Goal: Task Accomplishment & Management: Manage account settings

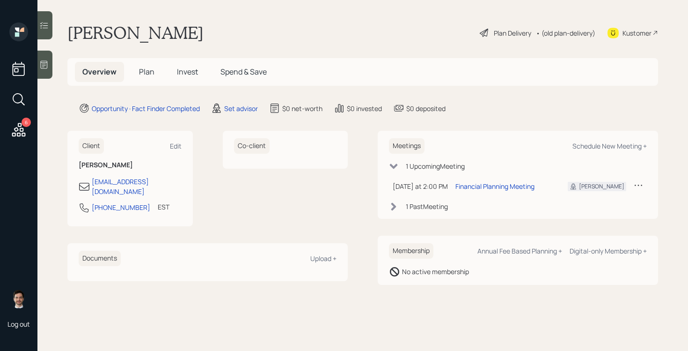
click at [146, 73] on span "Plan" at bounding box center [146, 71] width 15 height 10
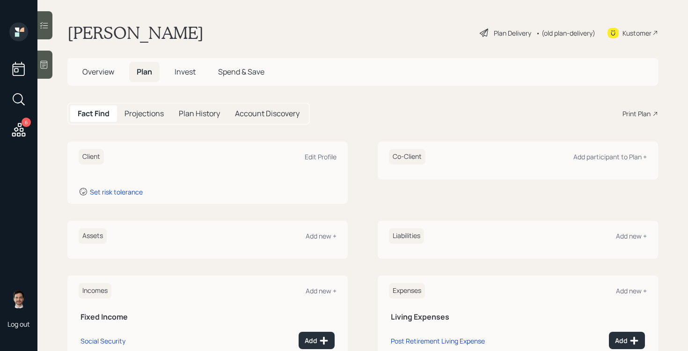
click at [89, 68] on span "Overview" at bounding box center [98, 71] width 32 height 10
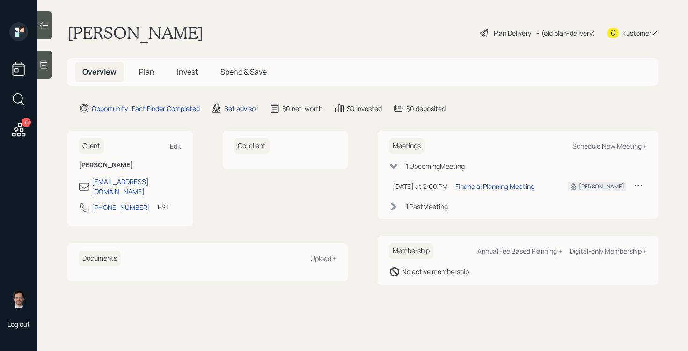
click at [239, 112] on div "Set advisor" at bounding box center [241, 108] width 34 height 10
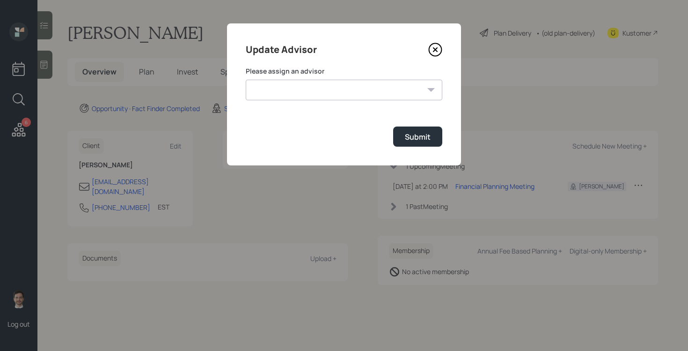
click at [306, 86] on select "[PERSON_NAME] [PERSON_NAME] End [PERSON_NAME] [PERSON_NAME] [PERSON_NAME] [PERS…" at bounding box center [344, 90] width 197 height 21
select select "ef6b64e1-8f62-4a74-b865-a7df4b35b836"
click at [246, 80] on select "[PERSON_NAME] [PERSON_NAME] End [PERSON_NAME] [PERSON_NAME] [PERSON_NAME] [PERS…" at bounding box center [344, 90] width 197 height 21
click at [417, 131] on button "Submit" at bounding box center [417, 136] width 49 height 20
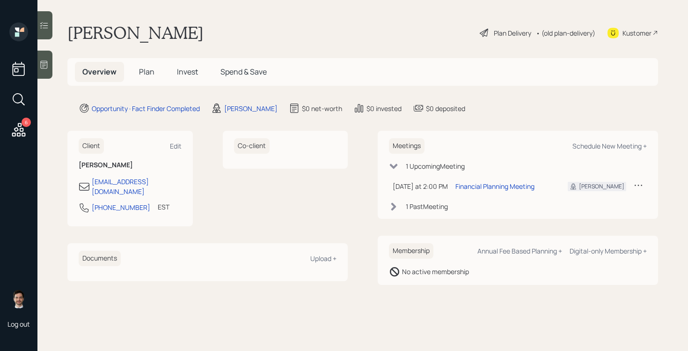
click at [146, 73] on span "Plan" at bounding box center [146, 71] width 15 height 10
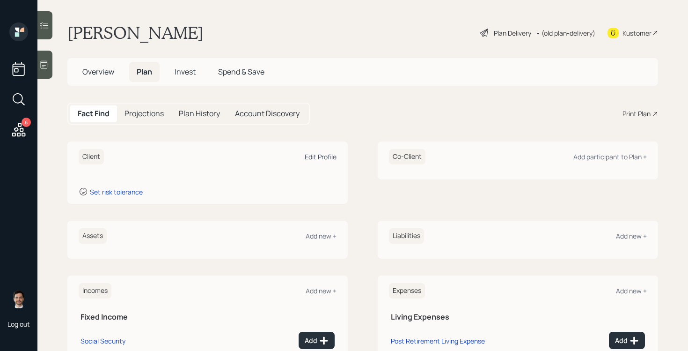
click at [313, 155] on div "Edit Profile" at bounding box center [321, 156] width 32 height 9
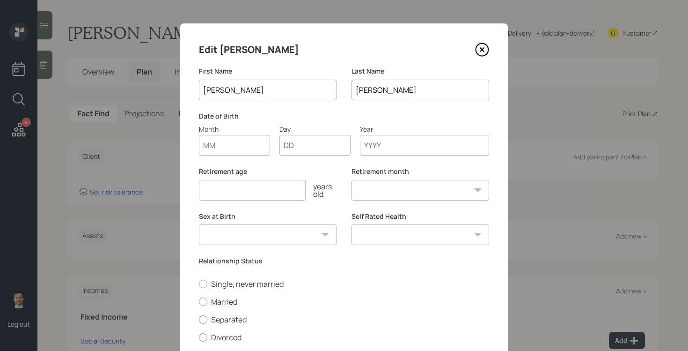
click at [216, 144] on input "Month" at bounding box center [234, 145] width 71 height 21
type input "06"
type input "03"
type input "1950"
select select "6"
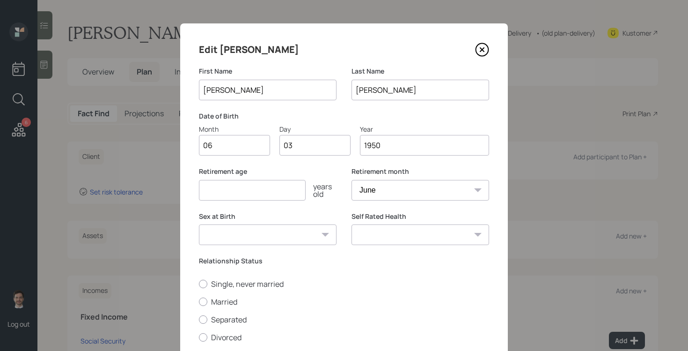
type input "1950"
click at [283, 198] on input "number" at bounding box center [252, 190] width 107 height 21
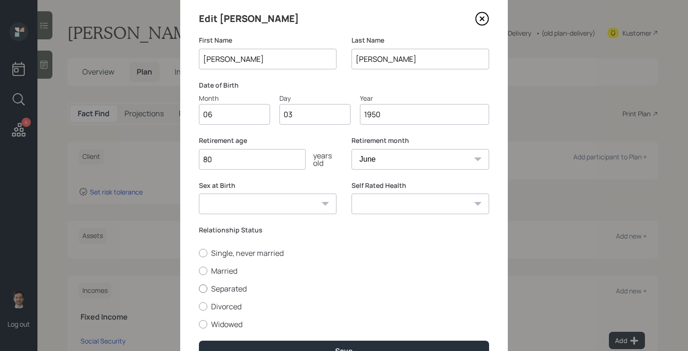
scroll to position [32, 0]
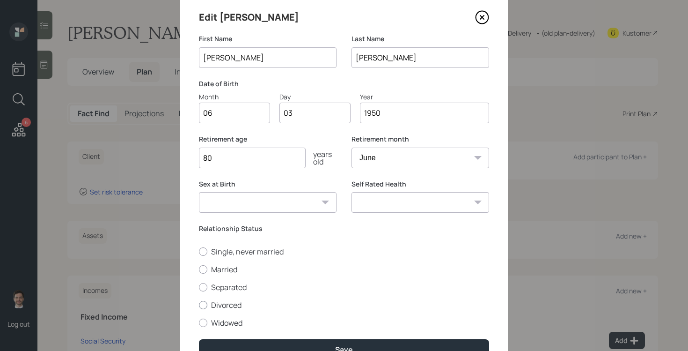
type input "80"
click at [234, 306] on label "Divorced" at bounding box center [344, 305] width 290 height 10
click at [199, 305] on input "Divorced" at bounding box center [198, 304] width 0 height 0
radio input "true"
click at [433, 203] on select "Excellent Very Good Good Fair Poor" at bounding box center [420, 202] width 138 height 21
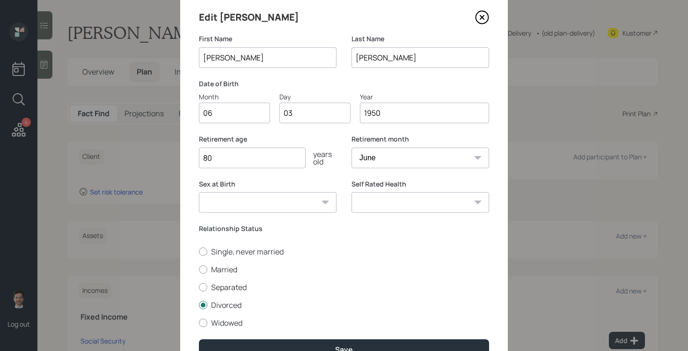
select select "very_good"
click at [351, 192] on select "Excellent Very Good Good Fair Poor" at bounding box center [420, 202] width 138 height 21
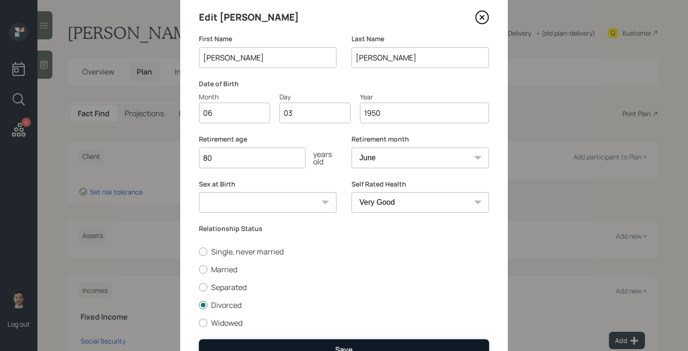
click at [288, 345] on button "Save" at bounding box center [344, 349] width 290 height 20
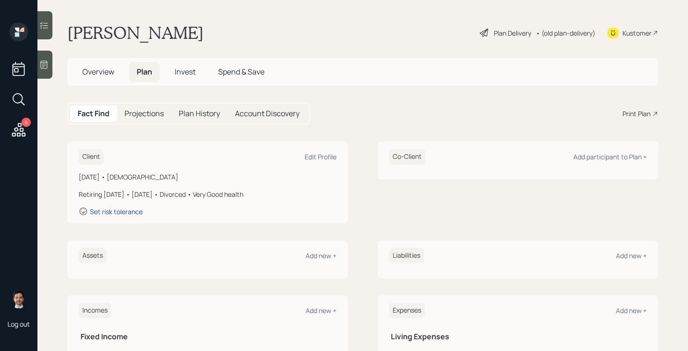
click at [501, 36] on div "Plan Delivery" at bounding box center [512, 33] width 37 height 10
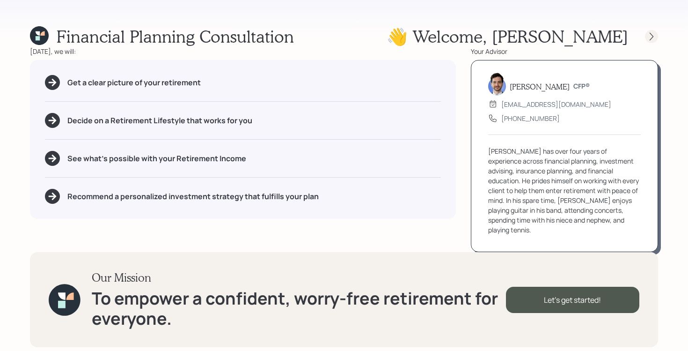
click at [646, 38] on div at bounding box center [651, 36] width 13 height 13
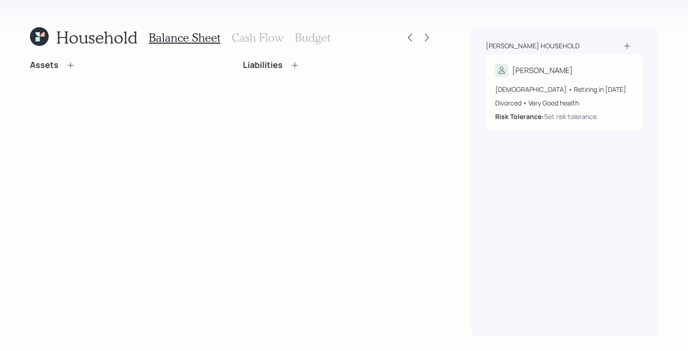
click at [69, 73] on div "Assets" at bounding box center [125, 69] width 190 height 18
click at [70, 60] on icon at bounding box center [70, 64] width 9 height 9
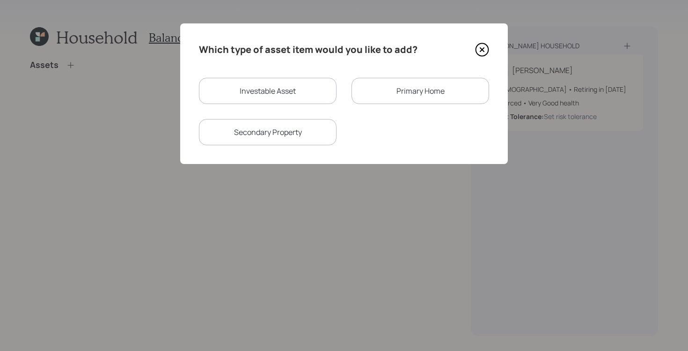
click at [235, 93] on div "Investable Asset" at bounding box center [268, 91] width 138 height 26
select select "taxable"
select select "balanced"
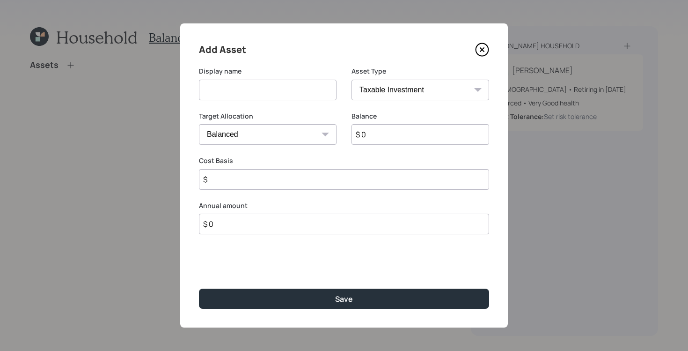
click at [263, 92] on input at bounding box center [268, 90] width 138 height 21
type input "IRA"
select select "ira"
type input "$ 0"
type input "$ 220,000"
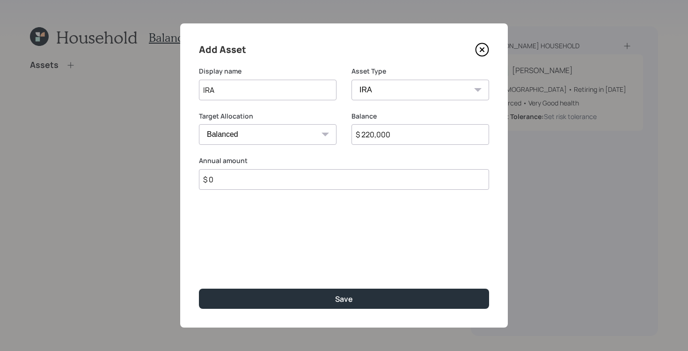
click at [199, 288] on button "Save" at bounding box center [344, 298] width 290 height 20
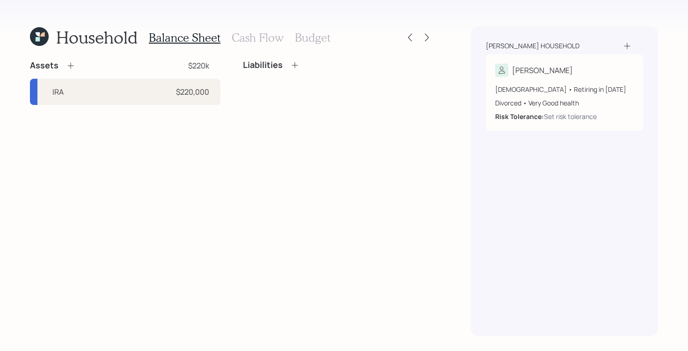
click at [66, 65] on icon at bounding box center [70, 65] width 9 height 9
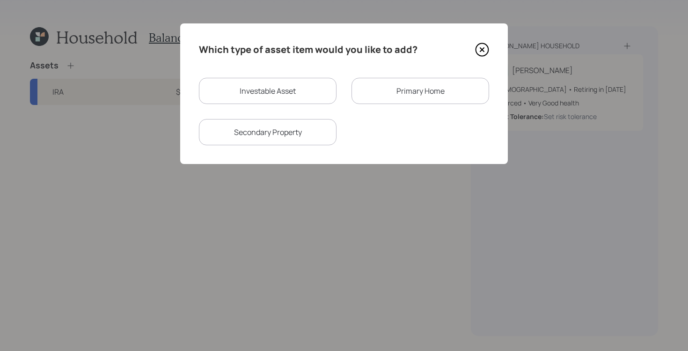
click at [284, 87] on div "Investable Asset" at bounding box center [268, 91] width 138 height 26
select select "taxable"
select select "balanced"
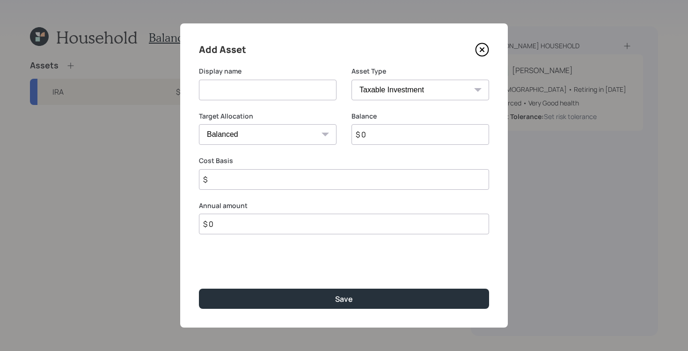
click at [300, 88] on input at bounding box center [268, 90] width 138 height 21
type input "Current 401k"
select select "company_sponsored"
click at [275, 91] on input "Current 401k" at bounding box center [268, 90] width 138 height 21
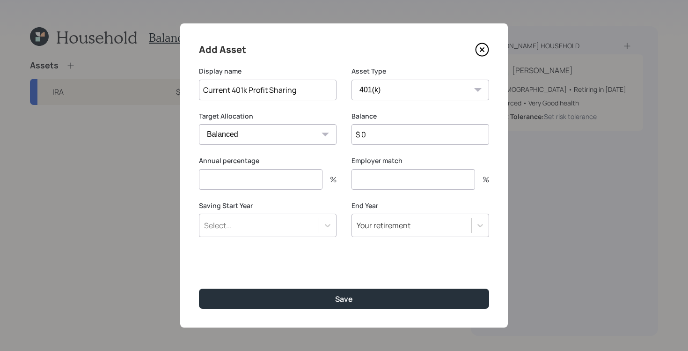
type input "Current 401k Profit Sharing"
type input "$ 32,000"
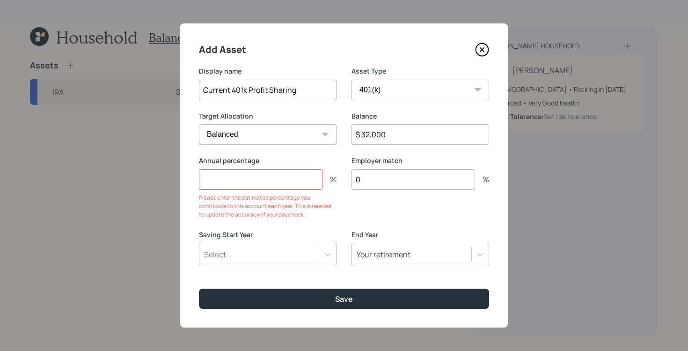
type input "0"
click at [298, 173] on input "number" at bounding box center [261, 179] width 124 height 21
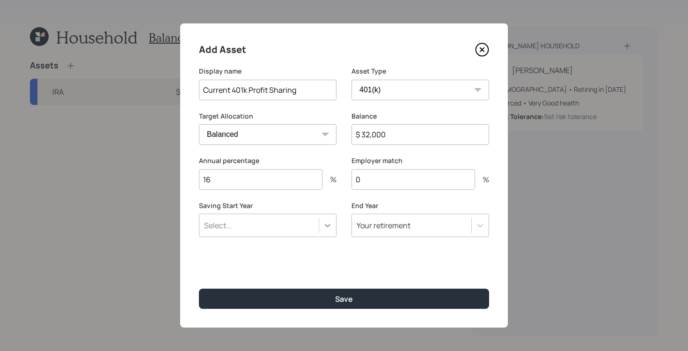
type input "16"
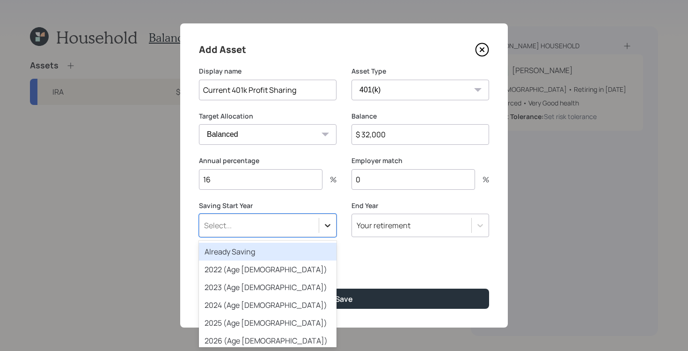
click at [324, 224] on icon at bounding box center [327, 224] width 9 height 9
click at [283, 250] on div "Already Saving" at bounding box center [268, 251] width 138 height 18
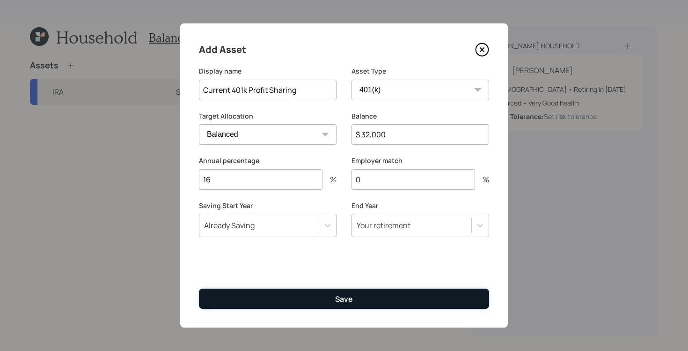
click at [321, 308] on button "Save" at bounding box center [344, 298] width 290 height 20
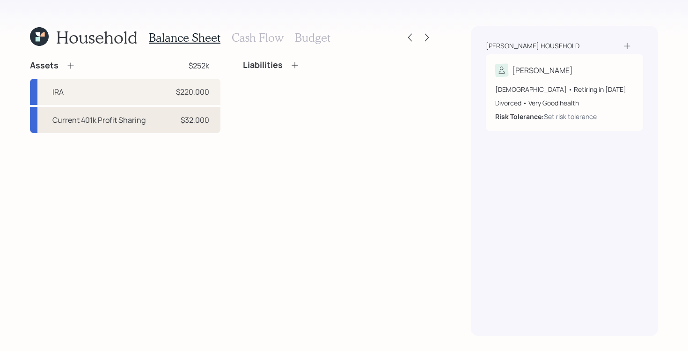
click at [117, 123] on div "Current 401k Profit Sharing" at bounding box center [98, 119] width 93 height 11
select select "company_sponsored"
select select "balanced"
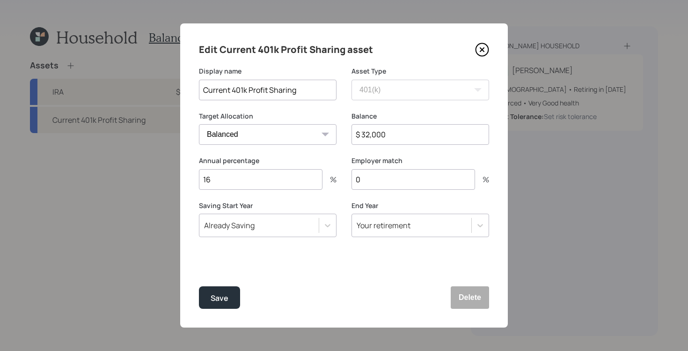
click at [309, 92] on input "Current 401k Profit Sharing" at bounding box center [268, 90] width 138 height 21
type input "Current 401k Profit Sharing"
click at [482, 52] on icon at bounding box center [482, 50] width 14 height 14
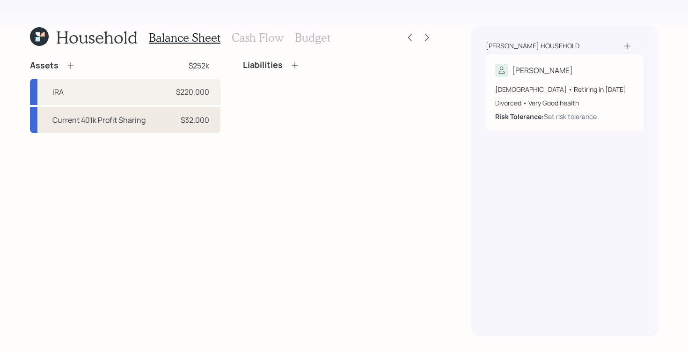
click at [150, 117] on div "Current 401k Profit Sharing $32,000" at bounding box center [125, 120] width 190 height 26
select select "company_sponsored"
select select "balanced"
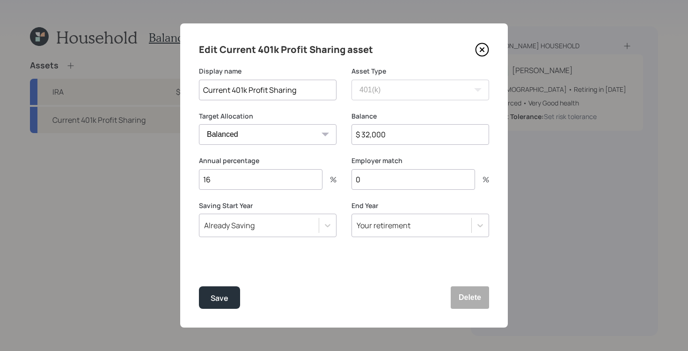
click at [398, 132] on input "$ 32,000" at bounding box center [420, 134] width 138 height 21
click at [398, 131] on input "$ 32,000" at bounding box center [420, 134] width 138 height 21
type input "$ 20,000"
click at [199, 286] on button "Save" at bounding box center [219, 297] width 41 height 22
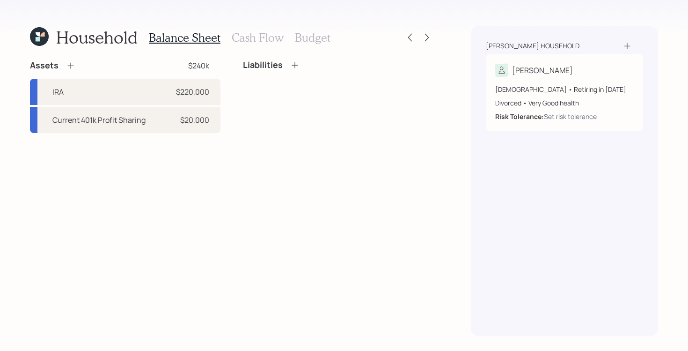
click at [68, 66] on icon at bounding box center [70, 65] width 9 height 9
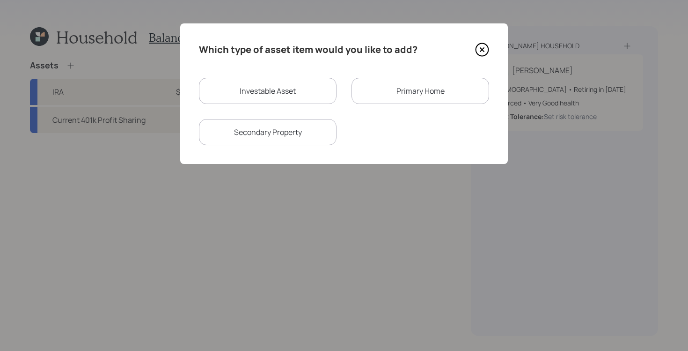
click at [268, 82] on div "Investable Asset" at bounding box center [268, 91] width 138 height 26
select select "taxable"
select select "balanced"
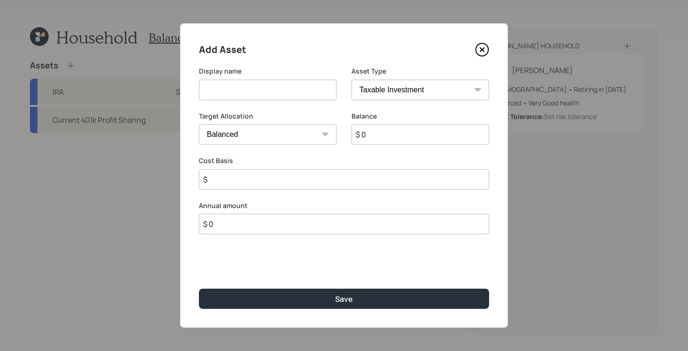
click at [420, 89] on select "SEP [PERSON_NAME] IRA 401(k) [PERSON_NAME] 401(k) 403(b) [PERSON_NAME] 403(b) 4…" at bounding box center [420, 90] width 138 height 21
select select "roth_401k"
click at [351, 80] on select "SEP [PERSON_NAME] IRA 401(k) [PERSON_NAME] 401(k) 403(b) [PERSON_NAME] 403(b) 4…" at bounding box center [420, 90] width 138 height 21
click at [236, 90] on input at bounding box center [268, 90] width 138 height 21
type input "[PERSON_NAME] 401k"
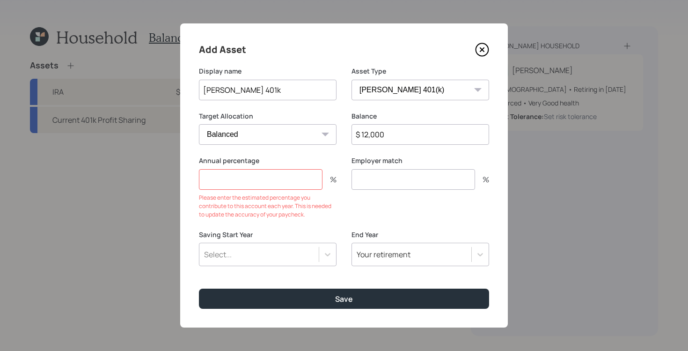
type input "$ 120,000"
type input "0"
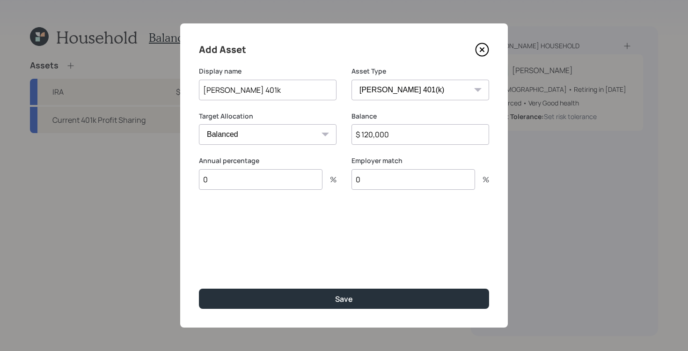
type input "0"
click at [199, 288] on button "Save" at bounding box center [344, 298] width 290 height 20
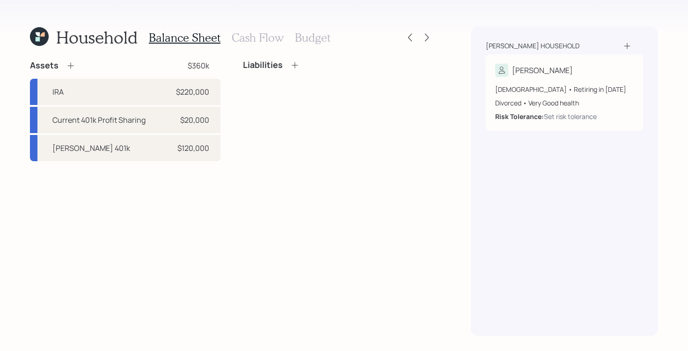
click at [195, 187] on div "Assets $360k IRA $220,000 Current 401k Profit Sharing $20,000 [PERSON_NAME] 401…" at bounding box center [231, 198] width 403 height 276
click at [72, 63] on icon at bounding box center [70, 65] width 9 height 9
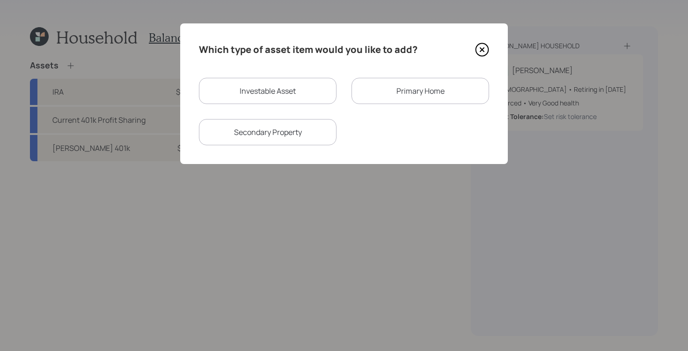
click at [242, 95] on div "Investable Asset" at bounding box center [268, 91] width 138 height 26
select select "taxable"
select select "balanced"
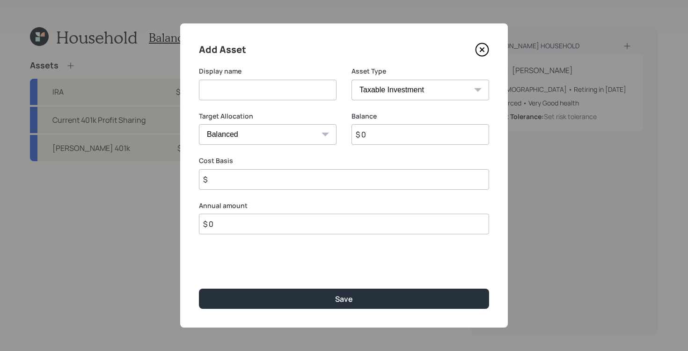
click at [278, 95] on input at bounding box center [268, 90] width 138 height 21
type input "Checking and Savings"
select select "emergency_fund"
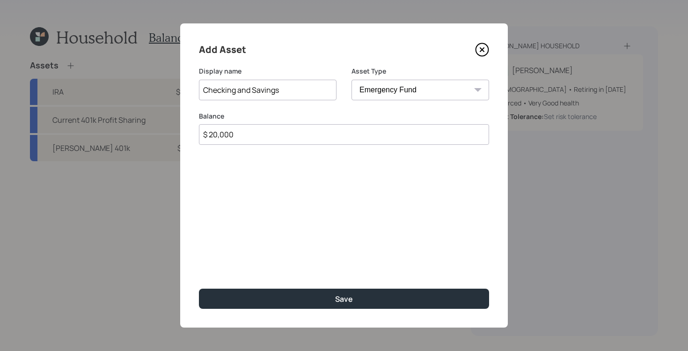
type input "$ 20,000"
click at [199, 288] on button "Save" at bounding box center [344, 298] width 290 height 20
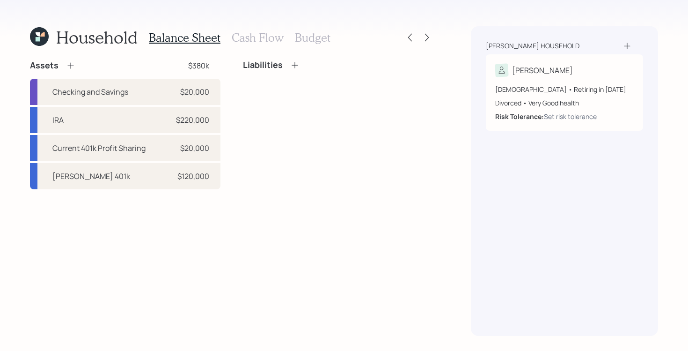
click at [341, 138] on div "Liabilities" at bounding box center [338, 124] width 190 height 129
click at [159, 173] on div "[PERSON_NAME] 401k $120,000" at bounding box center [125, 176] width 190 height 26
select select "roth_401k"
select select "balanced"
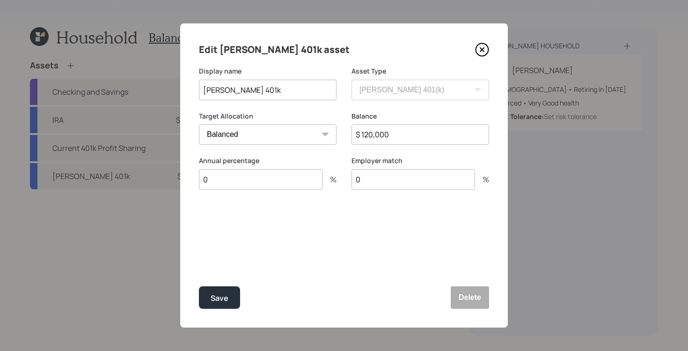
click at [403, 141] on input "$ 120,000" at bounding box center [420, 134] width 138 height 21
type input "$ 12,000"
click at [199, 286] on button "Save" at bounding box center [219, 297] width 41 height 22
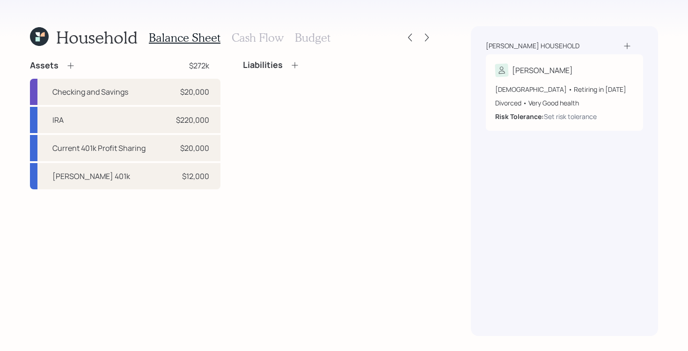
click at [280, 123] on div "Liabilities" at bounding box center [338, 124] width 190 height 129
click at [70, 66] on icon at bounding box center [70, 66] width 6 height 6
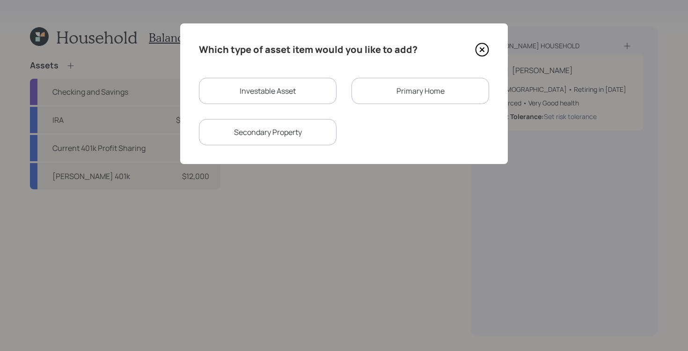
click at [407, 98] on div "Primary Home" at bounding box center [420, 91] width 138 height 26
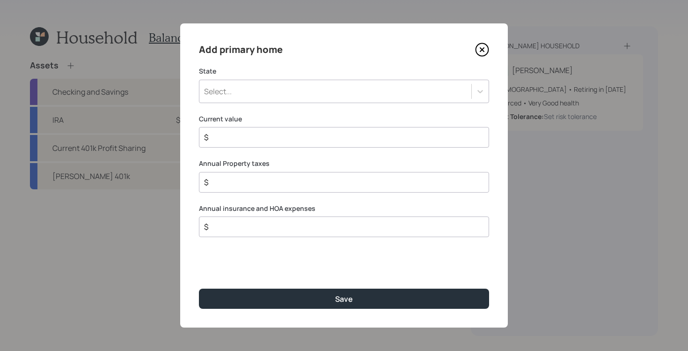
click at [483, 50] on icon at bounding box center [482, 50] width 14 height 14
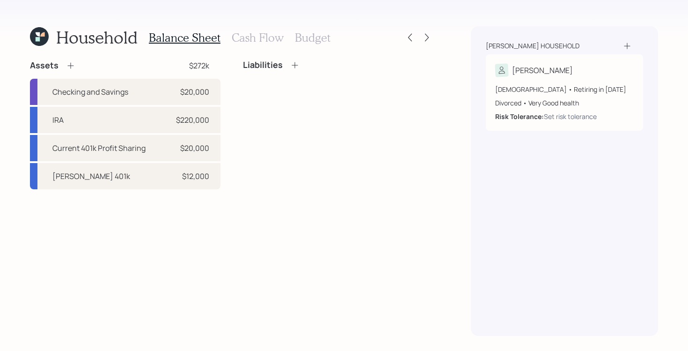
click at [70, 63] on icon at bounding box center [70, 66] width 6 height 6
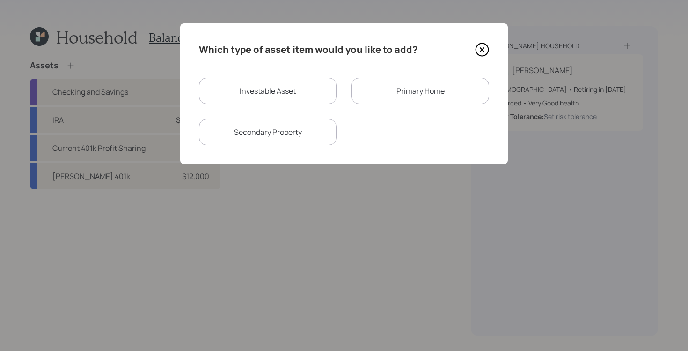
click at [291, 136] on div "Secondary Property" at bounding box center [268, 132] width 138 height 26
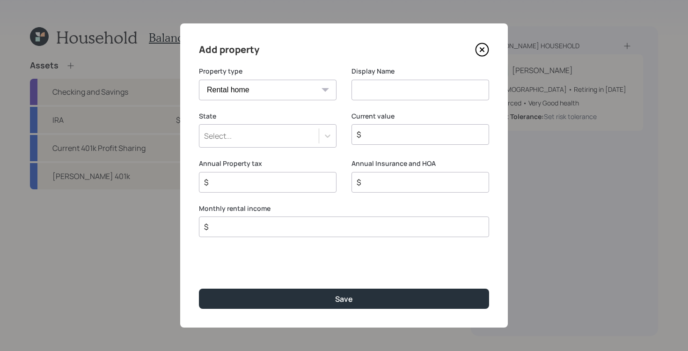
click at [307, 93] on select "Vacation home Rental home" at bounding box center [268, 90] width 138 height 21
select select "vacation_property"
click at [199, 80] on select "Vacation home Rental home" at bounding box center [268, 90] width 138 height 21
click at [396, 88] on input at bounding box center [420, 90] width 138 height 21
type input "Land"
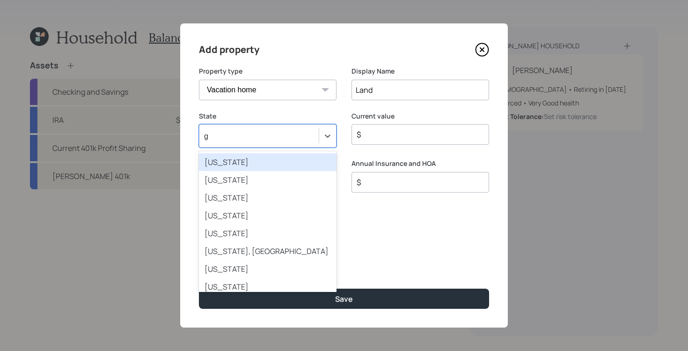
type input "ge"
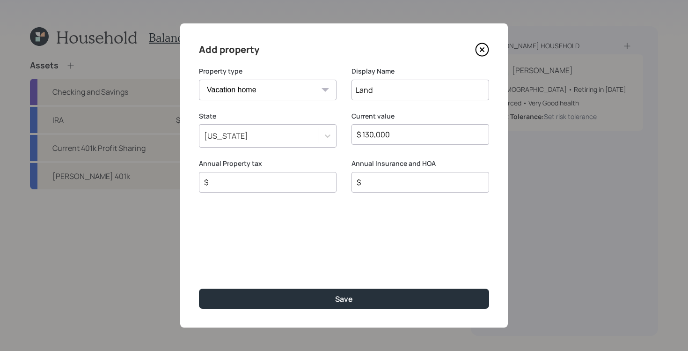
type input "$ 130,000"
click at [199, 288] on button "Save" at bounding box center [344, 298] width 290 height 20
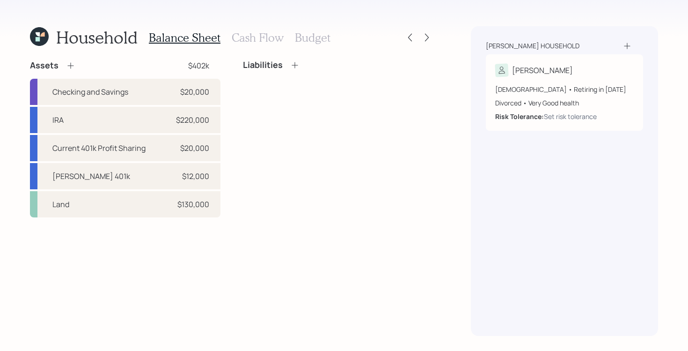
click at [328, 95] on div "Liabilities" at bounding box center [338, 138] width 190 height 157
click at [256, 38] on h3 "Cash Flow" at bounding box center [258, 38] width 52 height 14
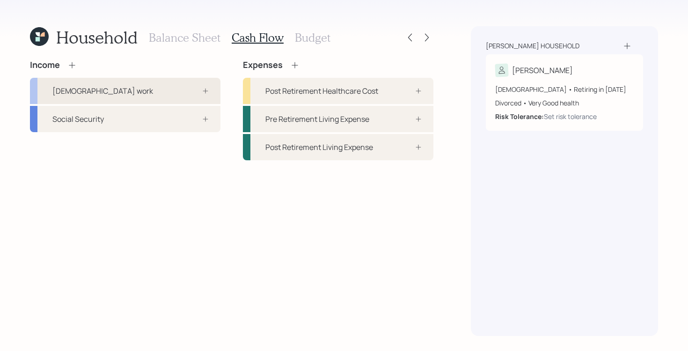
click at [160, 92] on div "[DEMOGRAPHIC_DATA] work" at bounding box center [125, 91] width 190 height 26
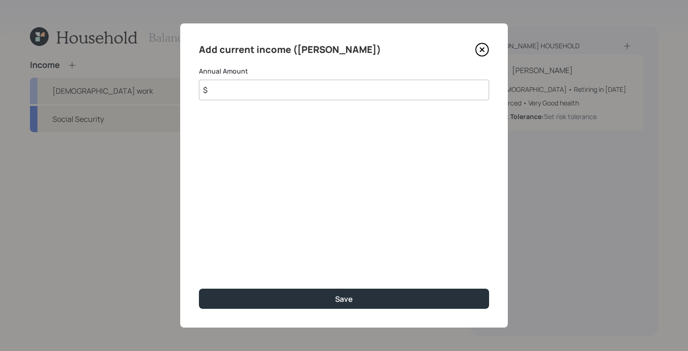
click at [287, 96] on input "$" at bounding box center [344, 90] width 290 height 21
type input "$ 80,000"
click at [199, 288] on button "Save" at bounding box center [344, 298] width 290 height 20
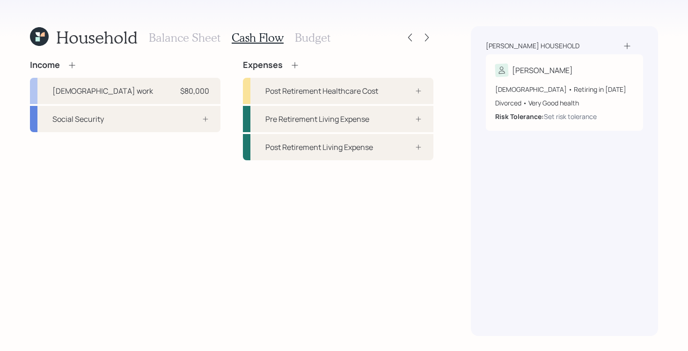
click at [228, 106] on div "Income [DEMOGRAPHIC_DATA] work $80,000 Social Security Expenses Post Retirement…" at bounding box center [231, 110] width 403 height 100
click at [139, 120] on div "Social Security" at bounding box center [125, 119] width 190 height 26
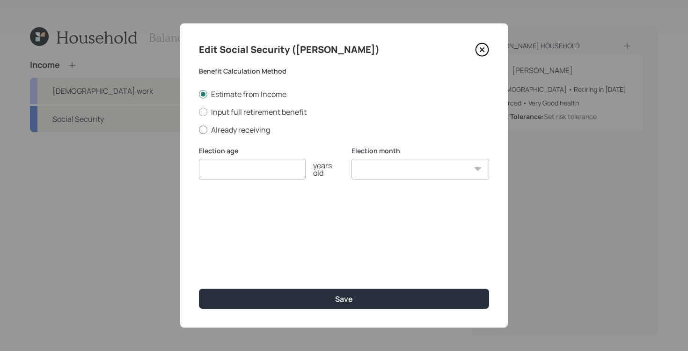
click at [248, 131] on label "Already receiving" at bounding box center [344, 129] width 290 height 10
click at [199, 130] on input "Already receiving" at bounding box center [198, 129] width 0 height 0
radio input "true"
click at [261, 163] on input "number" at bounding box center [252, 169] width 107 height 21
type input "70"
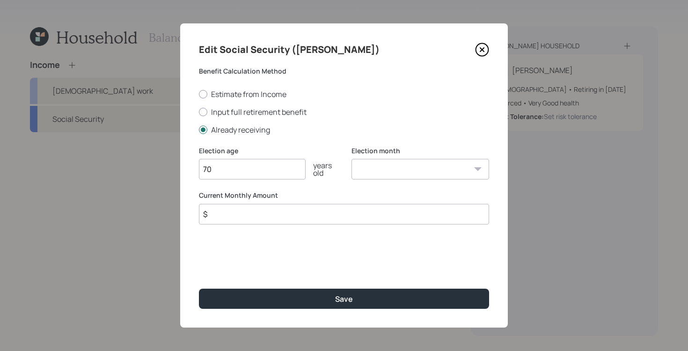
click at [307, 209] on input "$" at bounding box center [344, 214] width 290 height 21
type input "$ 3,100"
click at [199, 288] on button "Save" at bounding box center [344, 298] width 290 height 20
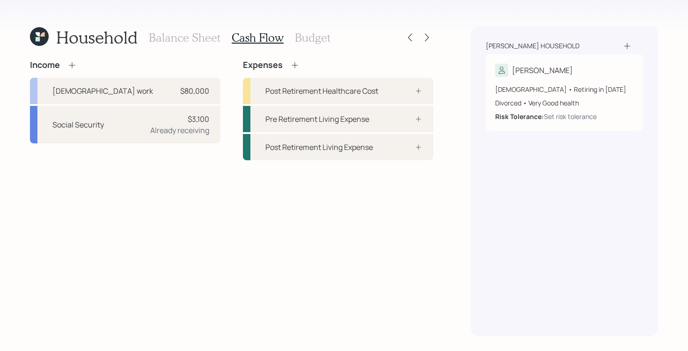
click at [227, 145] on div "Income [DEMOGRAPHIC_DATA] work $80,000 Social Security $3,100 Already receiving…" at bounding box center [231, 110] width 403 height 100
click at [450, 116] on div "Household Balance Sheet Cash Flow Budget Income [DEMOGRAPHIC_DATA] work $80,000…" at bounding box center [344, 175] width 688 height 351
click at [196, 42] on h3 "Balance Sheet" at bounding box center [185, 38] width 72 height 14
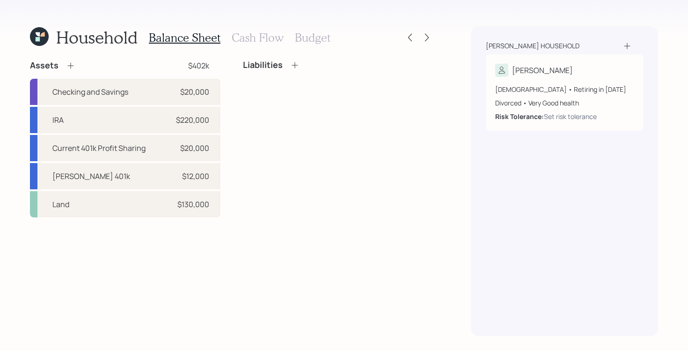
click at [254, 35] on h3 "Cash Flow" at bounding box center [258, 38] width 52 height 14
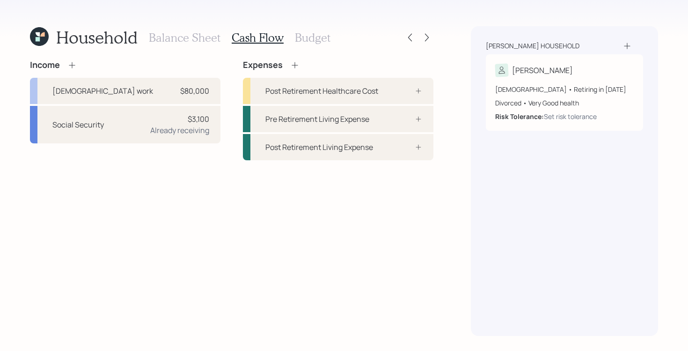
click at [232, 118] on div "Income [DEMOGRAPHIC_DATA] work $80,000 Social Security $3,100 Already receiving…" at bounding box center [231, 110] width 403 height 100
click at [331, 63] on div "Expenses" at bounding box center [338, 65] width 190 height 10
click at [308, 27] on div "Balance Sheet Cash Flow Budget" at bounding box center [240, 37] width 182 height 22
click at [305, 35] on h3 "Budget" at bounding box center [313, 38] width 36 height 14
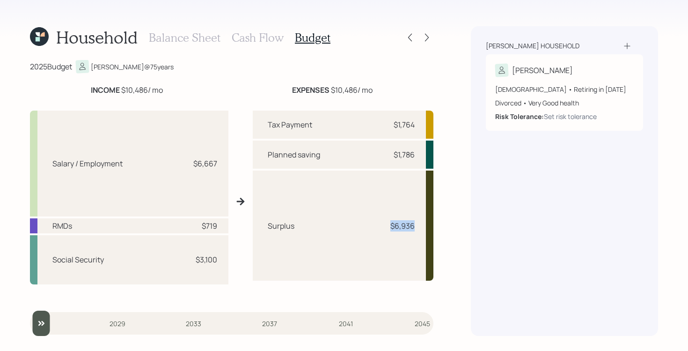
drag, startPoint x: 323, startPoint y: 225, endPoint x: 418, endPoint y: 230, distance: 94.7
click at [418, 230] on div "Surplus $6,936" at bounding box center [343, 225] width 181 height 110
click at [385, 235] on div "Surplus $6,936" at bounding box center [343, 225] width 181 height 110
click at [251, 34] on h3 "Cash Flow" at bounding box center [258, 38] width 52 height 14
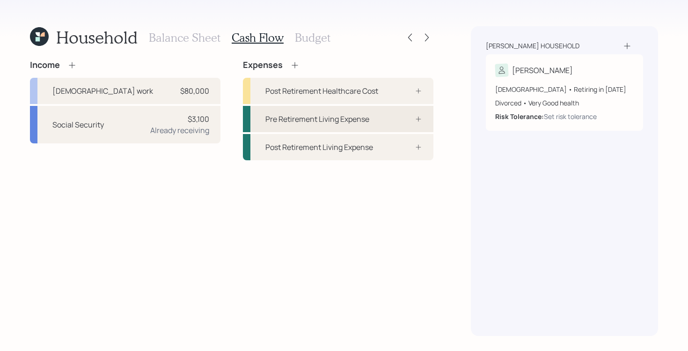
click at [365, 117] on div "Pre Retirement Living Expense" at bounding box center [317, 118] width 104 height 11
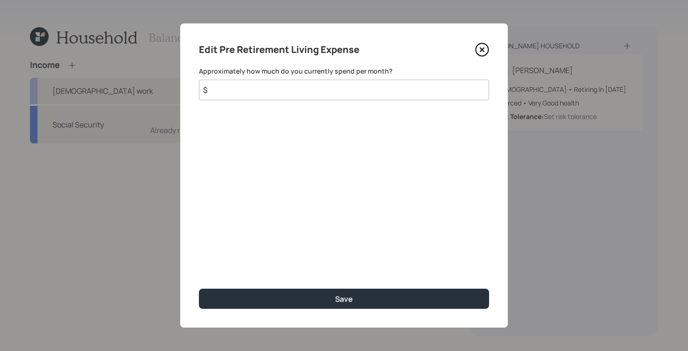
click at [342, 87] on input "$" at bounding box center [344, 90] width 290 height 21
type input "$ 6,500"
click at [199, 288] on button "Save" at bounding box center [344, 298] width 290 height 20
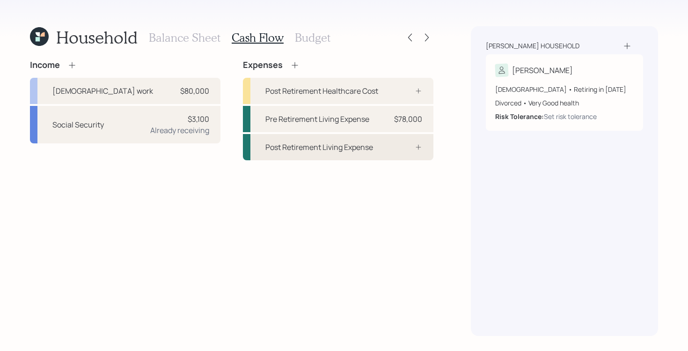
click at [373, 136] on div "Post Retirement Living Expense" at bounding box center [338, 147] width 190 height 26
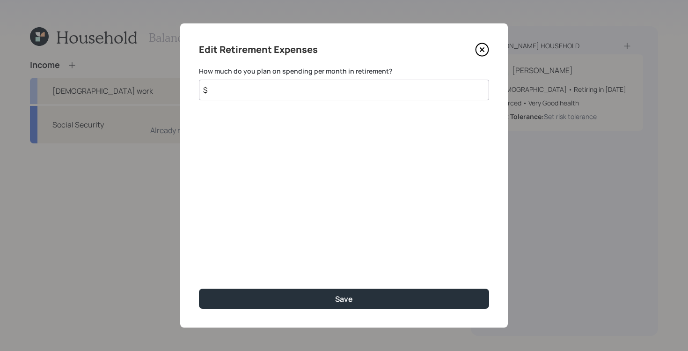
click at [349, 88] on input "$" at bounding box center [344, 90] width 290 height 21
type input "$ 6,500"
click at [199, 288] on button "Save" at bounding box center [344, 298] width 290 height 20
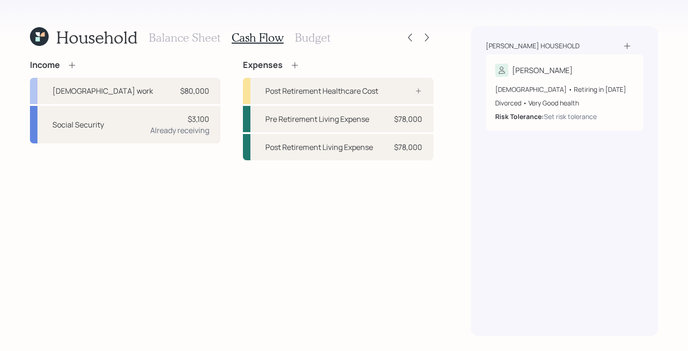
click at [441, 117] on div "Household Balance Sheet Cash Flow Budget Income [DEMOGRAPHIC_DATA] work $80,000…" at bounding box center [344, 175] width 688 height 351
click at [449, 117] on div "Household Balance Sheet Cash Flow Budget Income [DEMOGRAPHIC_DATA] work $80,000…" at bounding box center [344, 175] width 688 height 351
click at [332, 60] on div "Expenses" at bounding box center [338, 65] width 190 height 10
click at [380, 226] on div "Income [DEMOGRAPHIC_DATA] work $80,000 Social Security $3,100 Already receiving…" at bounding box center [231, 198] width 403 height 276
click at [417, 66] on div "Expenses" at bounding box center [338, 65] width 190 height 10
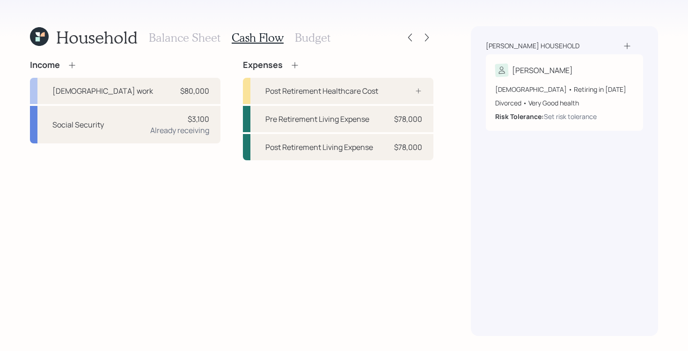
click at [445, 116] on div "Household Balance Sheet Cash Flow Budget Income [DEMOGRAPHIC_DATA] work $80,000…" at bounding box center [344, 175] width 688 height 351
click at [425, 43] on div at bounding box center [426, 37] width 13 height 13
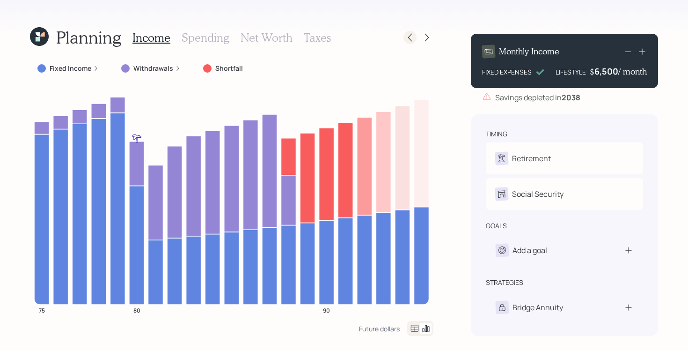
click at [407, 40] on icon at bounding box center [409, 37] width 9 height 9
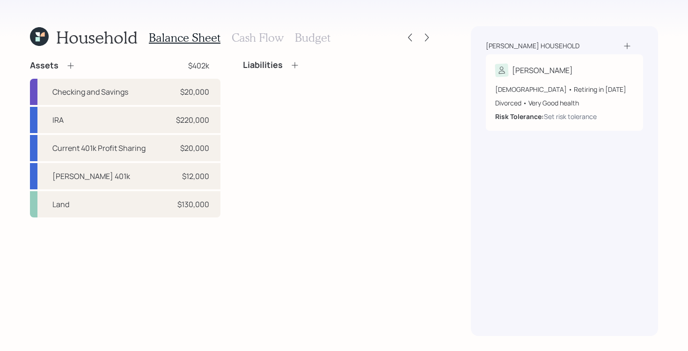
click at [254, 39] on h3 "Cash Flow" at bounding box center [258, 38] width 52 height 14
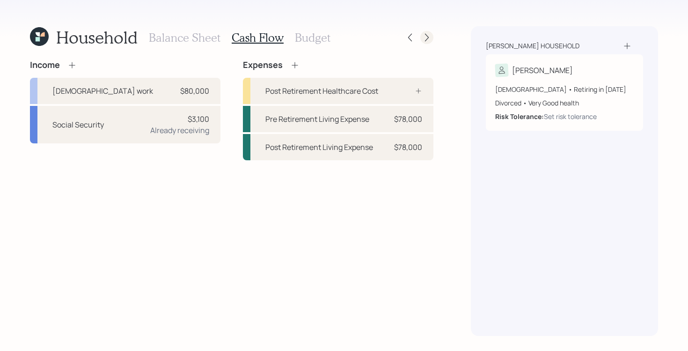
click at [431, 34] on icon at bounding box center [426, 37] width 9 height 9
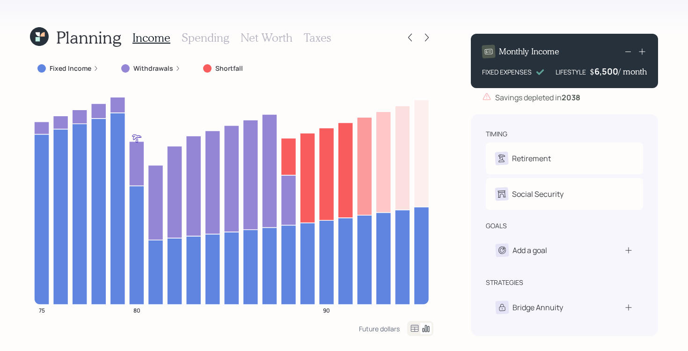
click at [440, 171] on div "Planning Income Spending Net Worth Taxes Fixed Income Withdrawals Shortfall 75 …" at bounding box center [344, 175] width 688 height 351
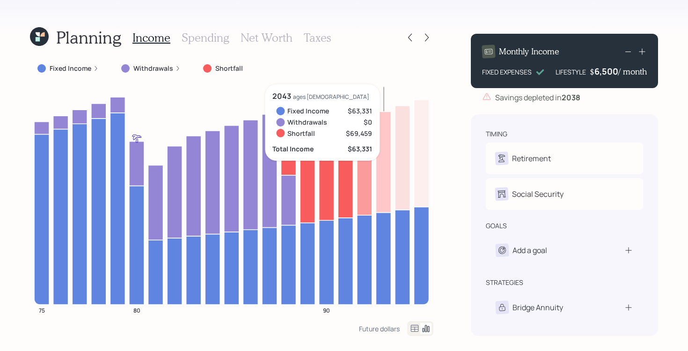
click at [444, 140] on div "Planning Income Spending Net Worth Taxes Fixed Income Withdrawals Shortfall 75 …" at bounding box center [344, 175] width 688 height 351
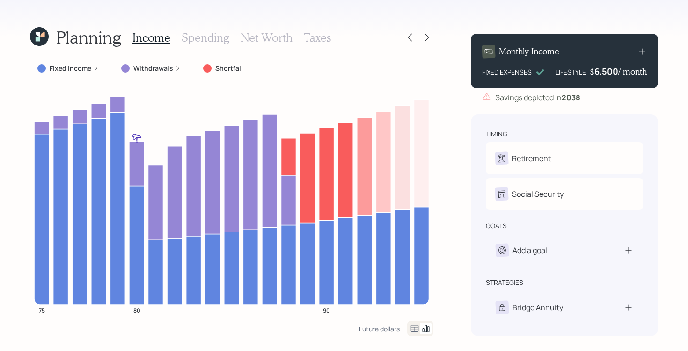
click at [447, 202] on div "Planning Income Spending Net Worth Taxes Fixed Income Withdrawals Shortfall 75 …" at bounding box center [344, 175] width 688 height 351
click at [425, 33] on icon at bounding box center [426, 37] width 9 height 9
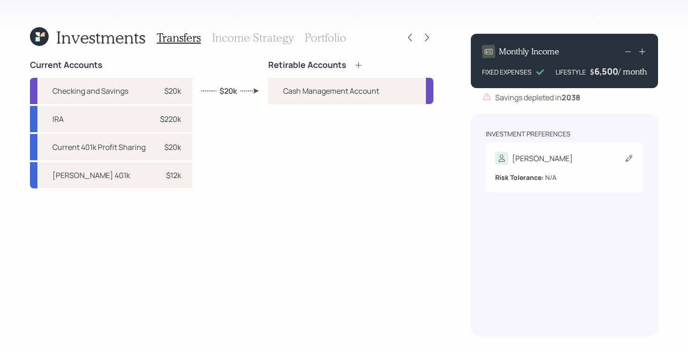
click at [629, 159] on icon at bounding box center [628, 158] width 9 height 9
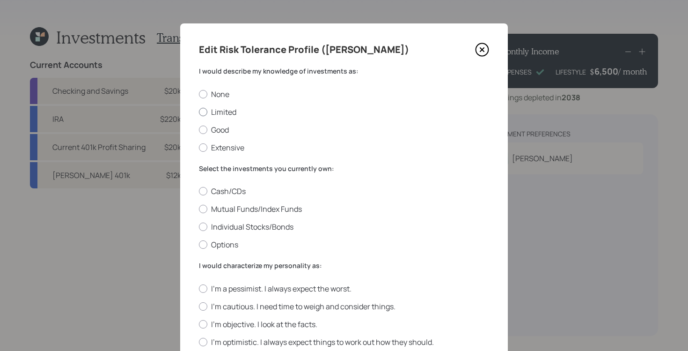
click at [226, 113] on label "Limited" at bounding box center [344, 112] width 290 height 10
click at [199, 112] on input "Limited" at bounding box center [198, 111] width 0 height 0
radio input "true"
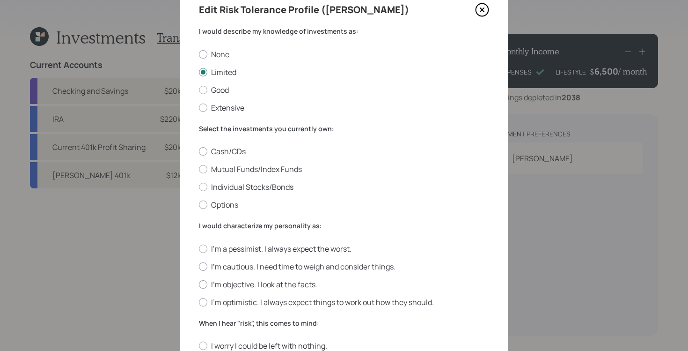
scroll to position [43, 0]
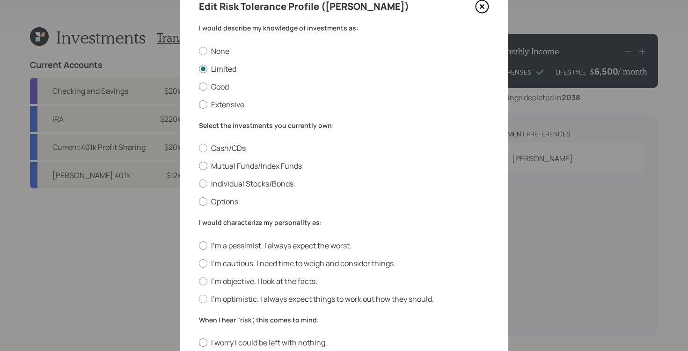
click at [287, 164] on label "Mutual Funds/Index Funds" at bounding box center [344, 166] width 290 height 10
click at [199, 166] on input "Mutual Funds/Index Funds" at bounding box center [198, 166] width 0 height 0
radio input "true"
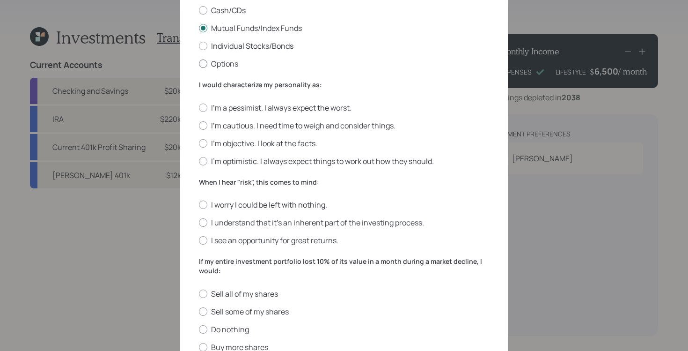
scroll to position [183, 0]
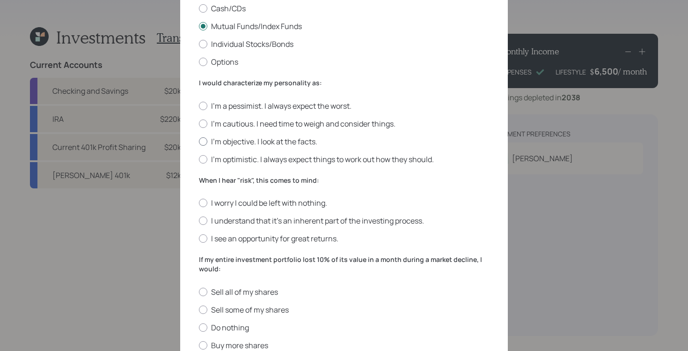
click at [274, 136] on label "I'm objective. I look at the facts." at bounding box center [344, 141] width 290 height 10
click at [199, 141] on input "I'm objective. I look at the facts." at bounding box center [198, 141] width 0 height 0
radio input "true"
click at [273, 138] on label "I'm objective. I look at the facts." at bounding box center [344, 141] width 290 height 10
click at [199, 141] on input "I'm objective. I look at the facts." at bounding box center [198, 141] width 0 height 0
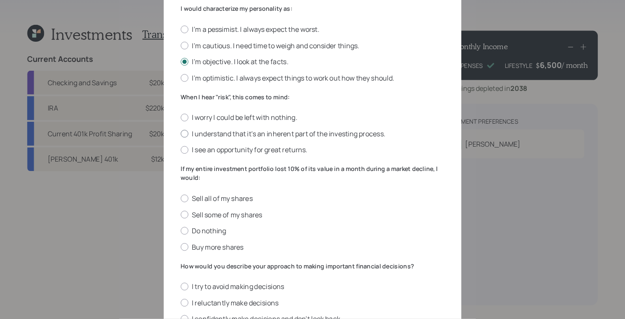
scroll to position [282, 0]
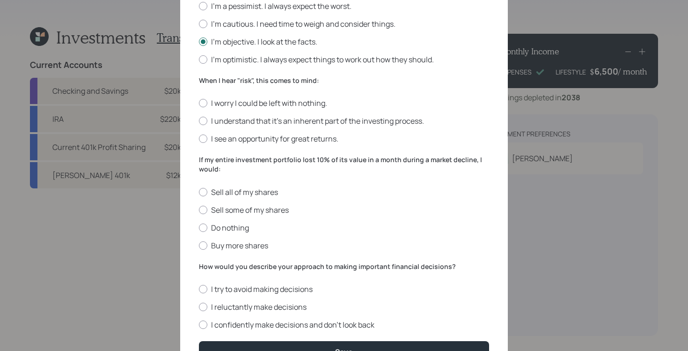
click at [293, 81] on label "When I hear "risk", this comes to mind:" at bounding box center [344, 80] width 290 height 9
click at [307, 107] on label "I worry I could be left with nothing." at bounding box center [344, 103] width 290 height 10
click at [199, 103] on input "I worry I could be left with nothing." at bounding box center [198, 103] width 0 height 0
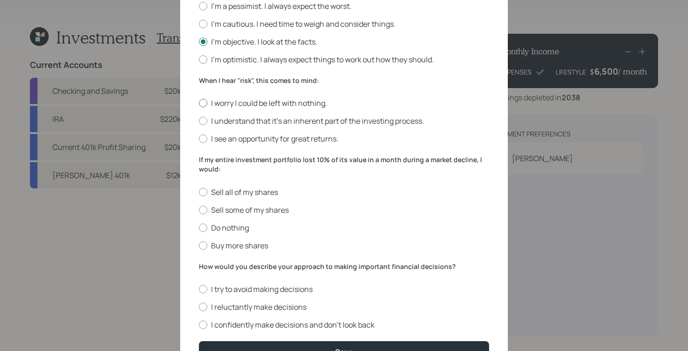
radio input "true"
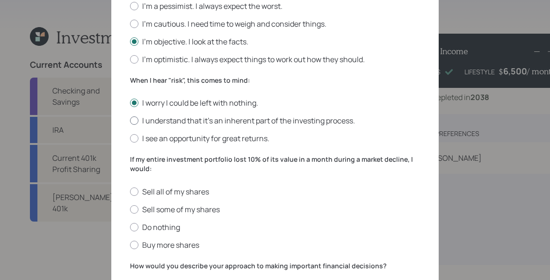
click at [277, 120] on label "I understand that it’s an inherent part of the investing process." at bounding box center [275, 121] width 290 height 10
click at [130, 121] on input "I understand that it’s an inherent part of the investing process." at bounding box center [130, 121] width 0 height 0
radio input "true"
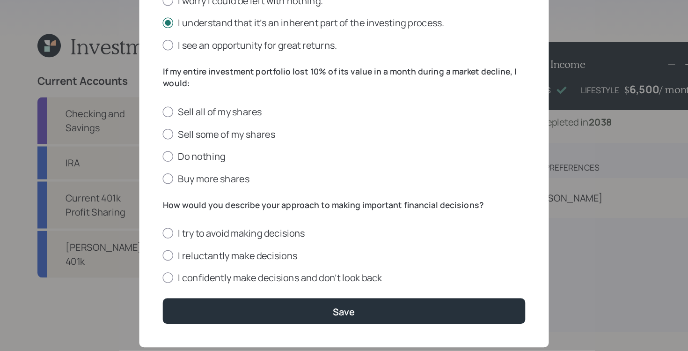
scroll to position [384, 0]
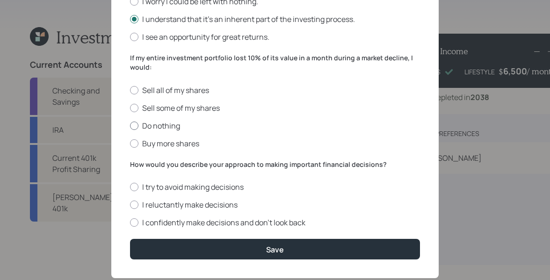
click at [178, 128] on label "Do nothing" at bounding box center [275, 126] width 290 height 10
click at [130, 126] on input "Do nothing" at bounding box center [130, 125] width 0 height 0
radio input "true"
click at [272, 217] on div "I try to avoid making decisions I reluctantly make decisions I confidently make…" at bounding box center [275, 205] width 290 height 46
click at [269, 224] on label "I confidently make decisions and don’t look back" at bounding box center [275, 223] width 290 height 10
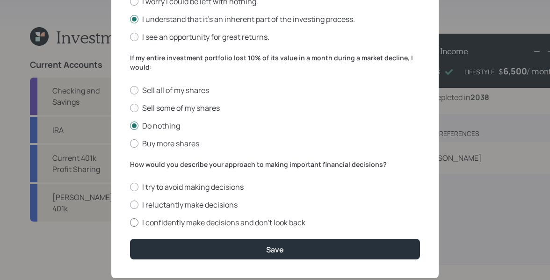
click at [130, 223] on input "I confidently make decisions and don’t look back" at bounding box center [130, 223] width 0 height 0
radio input "true"
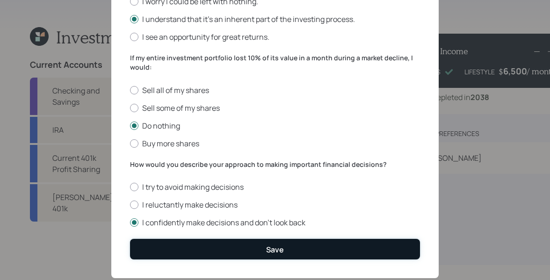
click at [273, 245] on div "Save" at bounding box center [275, 250] width 18 height 10
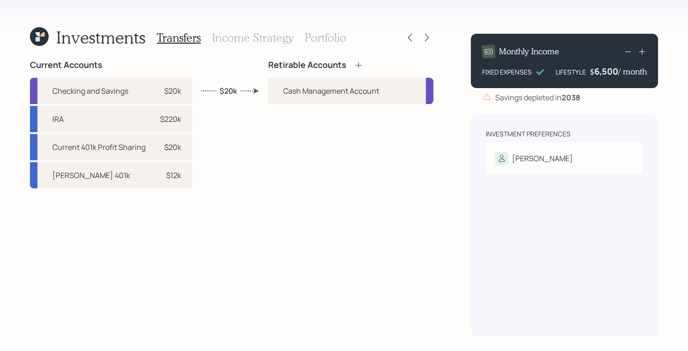
click at [360, 64] on icon at bounding box center [358, 64] width 9 height 9
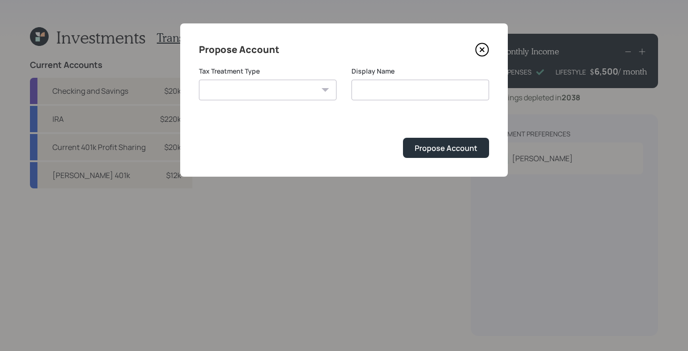
click at [267, 96] on select "[PERSON_NAME] Taxable Traditional" at bounding box center [268, 90] width 138 height 21
select select "traditional"
click at [199, 80] on select "[PERSON_NAME] Taxable Traditional" at bounding box center [268, 90] width 138 height 21
type input "Traditional"
click at [481, 143] on button "Propose Account" at bounding box center [446, 148] width 86 height 20
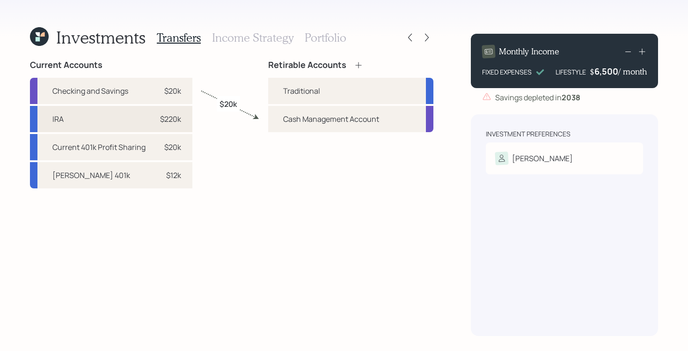
click at [142, 119] on div "IRA $220k" at bounding box center [111, 119] width 162 height 26
click at [157, 113] on div "IRA $220k" at bounding box center [111, 119] width 162 height 26
click at [140, 122] on div "IRA $220k" at bounding box center [111, 119] width 162 height 26
click at [306, 100] on div "Traditional" at bounding box center [350, 91] width 165 height 26
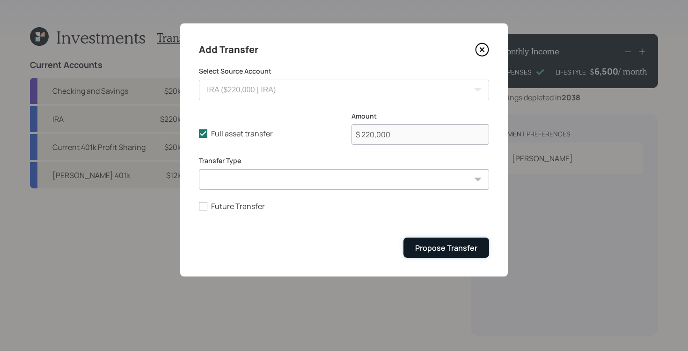
click at [441, 251] on div "Propose Transfer" at bounding box center [446, 247] width 62 height 10
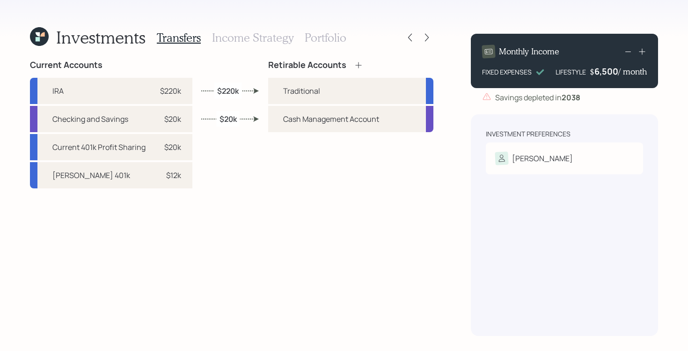
click at [272, 37] on h3 "Income Strategy" at bounding box center [252, 38] width 81 height 14
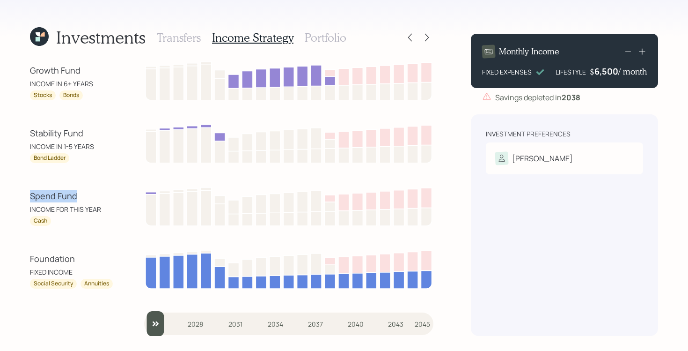
drag, startPoint x: 23, startPoint y: 200, endPoint x: 87, endPoint y: 199, distance: 64.1
click at [87, 199] on div "Investments Transfers Income Strategy Portfolio Growth Fund INCOME IN 6+ YEARS …" at bounding box center [344, 175] width 688 height 351
click at [35, 136] on div "Stability Fund" at bounding box center [72, 133] width 84 height 13
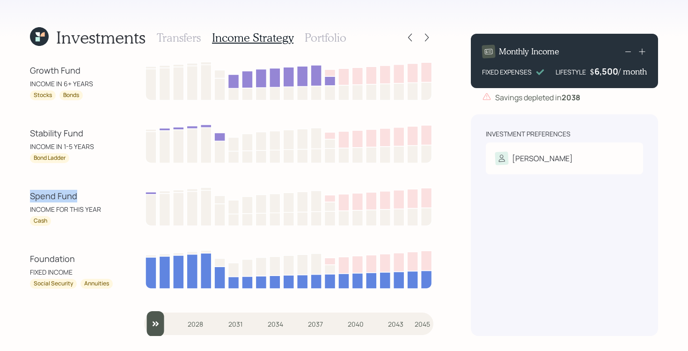
drag, startPoint x: 27, startPoint y: 196, endPoint x: 128, endPoint y: 195, distance: 101.1
click at [128, 195] on div "Investments Transfers Income Strategy Portfolio Growth Fund INCOME IN 6+ YEARS …" at bounding box center [344, 175] width 688 height 351
click at [113, 197] on div "Spend Fund" at bounding box center [72, 196] width 84 height 13
click at [73, 136] on div "Stability Fund" at bounding box center [72, 133] width 84 height 13
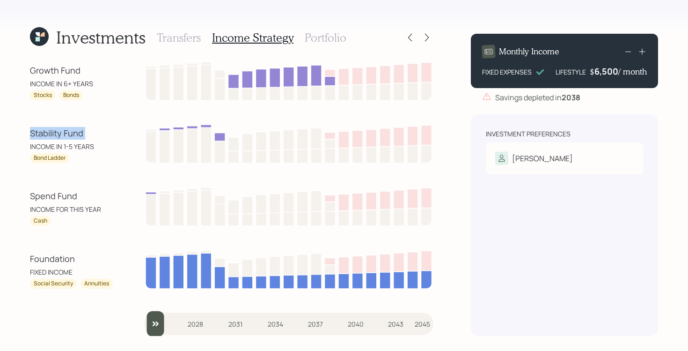
click at [73, 136] on div "Stability Fund" at bounding box center [72, 133] width 84 height 13
click at [44, 196] on div "Spend Fund" at bounding box center [72, 196] width 84 height 13
drag, startPoint x: 25, startPoint y: 128, endPoint x: 95, endPoint y: 199, distance: 99.3
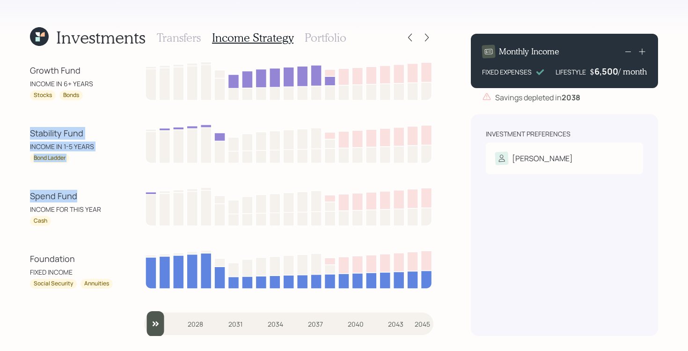
click at [95, 199] on div "Investments Transfers Income Strategy Portfolio Growth Fund INCOME IN 6+ YEARS …" at bounding box center [344, 175] width 688 height 351
click at [452, 137] on div "Investments Transfers Income Strategy Portfolio Growth Fund INCOME IN 6+ YEARS …" at bounding box center [344, 175] width 688 height 351
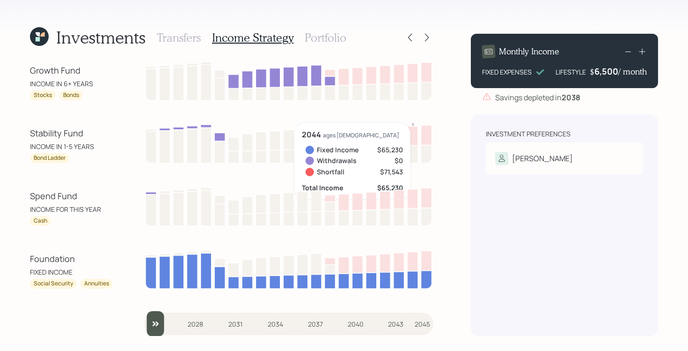
click at [457, 194] on div "Investments Transfers Income Strategy Portfolio Growth Fund INCOME IN 6+ YEARS …" at bounding box center [344, 175] width 688 height 351
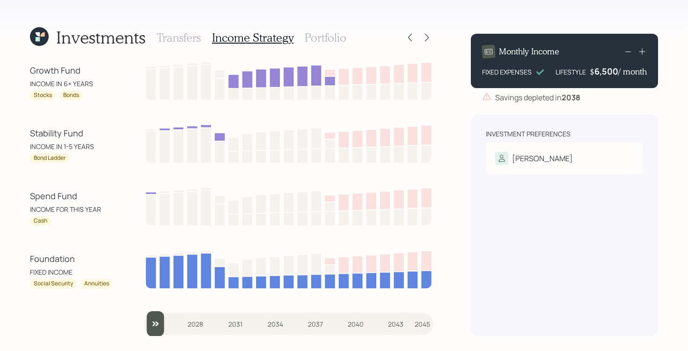
click at [49, 72] on div "Growth Fund" at bounding box center [72, 70] width 84 height 13
click at [321, 34] on h3 "Portfolio" at bounding box center [326, 38] width 42 height 14
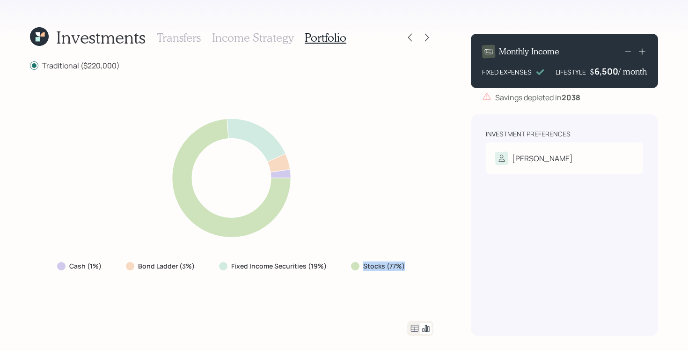
drag, startPoint x: 344, startPoint y: 267, endPoint x: 412, endPoint y: 269, distance: 68.4
click at [412, 269] on div "Cash (1%) Bond Ladder (3%) Fixed Income Securities (19%) Stocks (77%)" at bounding box center [231, 195] width 403 height 227
click at [319, 277] on div "Cash (1%) Bond Ladder (3%) Fixed Income Securities (19%) Stocks (77%)" at bounding box center [231, 195] width 403 height 227
drag, startPoint x: 339, startPoint y: 269, endPoint x: 132, endPoint y: 264, distance: 207.9
click at [132, 264] on div "Cash (1%) Bond Ladder (3%) Fixed Income Securities (19%) Stocks (77%)" at bounding box center [232, 265] width 365 height 17
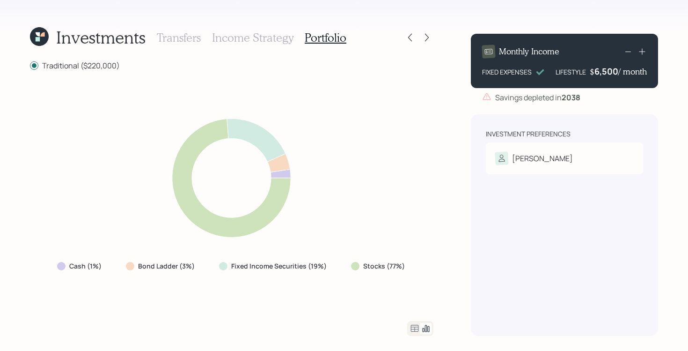
click at [139, 307] on div "Cash (1%) Bond Ladder (3%) Fixed Income Securities (19%) Stocks (77%)" at bounding box center [231, 195] width 403 height 227
drag, startPoint x: 115, startPoint y: 274, endPoint x: 32, endPoint y: 256, distance: 84.3
click at [32, 256] on div "Cash (1%) Bond Ladder (3%) Fixed Income Securities (19%) Stocks (77%)" at bounding box center [231, 195] width 403 height 227
click at [88, 280] on div "Cash (1%) Bond Ladder (3%) Fixed Income Securities (19%) Stocks (77%)" at bounding box center [231, 195] width 403 height 227
drag, startPoint x: 350, startPoint y: 274, endPoint x: 413, endPoint y: 272, distance: 63.2
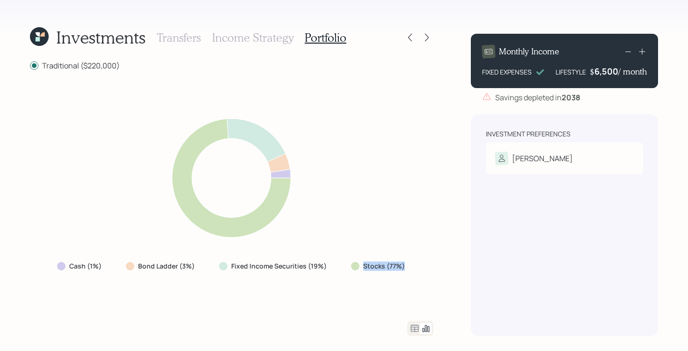
click at [413, 272] on div "Cash (1%) Bond Ladder (3%) Fixed Income Securities (19%) Stocks (77%)" at bounding box center [231, 195] width 403 height 227
drag, startPoint x: 125, startPoint y: 262, endPoint x: 200, endPoint y: 264, distance: 75.4
click at [200, 264] on div "Bond Ladder (3%)" at bounding box center [161, 265] width 86 height 17
click at [220, 313] on div "Traditional ($220,000) Cash (1%) Bond Ladder (3%) Fixed Income Securities (19%)…" at bounding box center [231, 198] width 403 height 276
click at [417, 326] on icon at bounding box center [414, 327] width 11 height 11
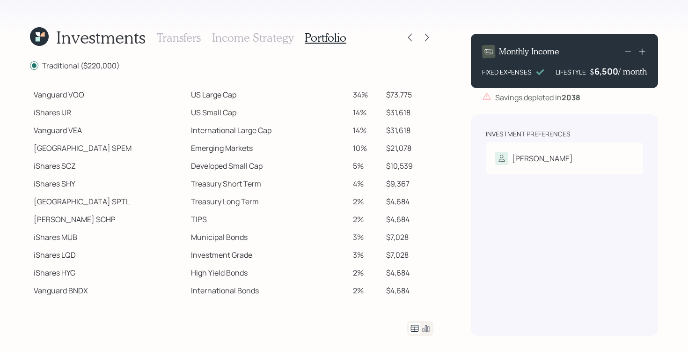
scroll to position [154, 0]
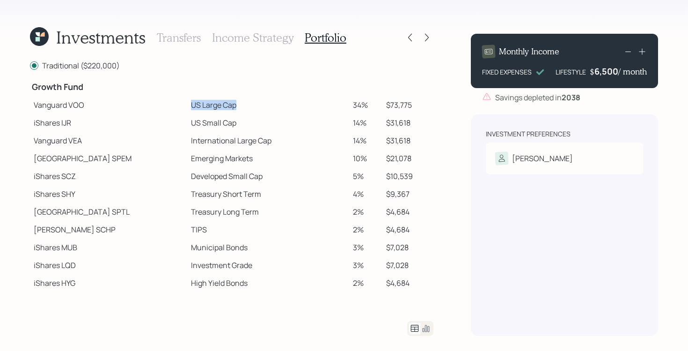
drag, startPoint x: 141, startPoint y: 102, endPoint x: 220, endPoint y: 103, distance: 78.2
click at [220, 103] on tr "Vanguard VOO US Large Cap 34% $73,775" at bounding box center [231, 105] width 403 height 18
click at [224, 124] on td "US Small Cap" at bounding box center [268, 123] width 162 height 18
click at [190, 118] on td "US Small Cap" at bounding box center [268, 123] width 162 height 18
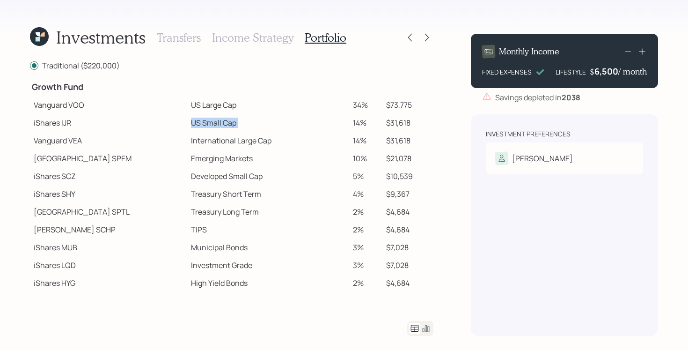
click at [190, 118] on td "US Small Cap" at bounding box center [268, 123] width 162 height 18
click at [187, 141] on td "International Large Cap" at bounding box center [268, 141] width 162 height 18
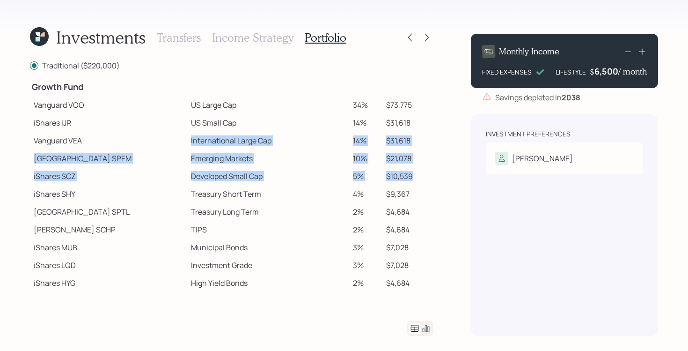
drag, startPoint x: 146, startPoint y: 139, endPoint x: 413, endPoint y: 171, distance: 268.7
click at [413, 171] on tbody "Spend Fund CASH Cash (Account Management) 1% $2,200 Stability Fund Invesco BSCP…" at bounding box center [231, 118] width 403 height 381
click at [216, 144] on td "International Large Cap" at bounding box center [268, 141] width 162 height 18
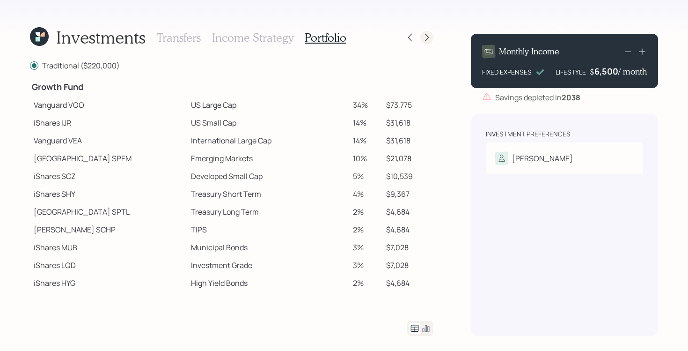
click at [426, 37] on icon at bounding box center [426, 37] width 9 height 9
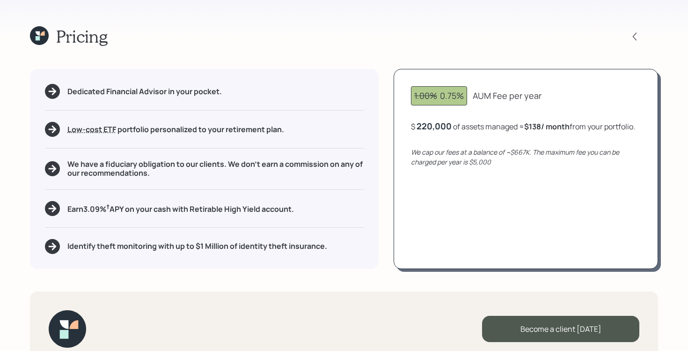
click at [118, 163] on h5 "We have a fiduciary obligation to our clients. We don't earn a commission on an…" at bounding box center [215, 169] width 296 height 18
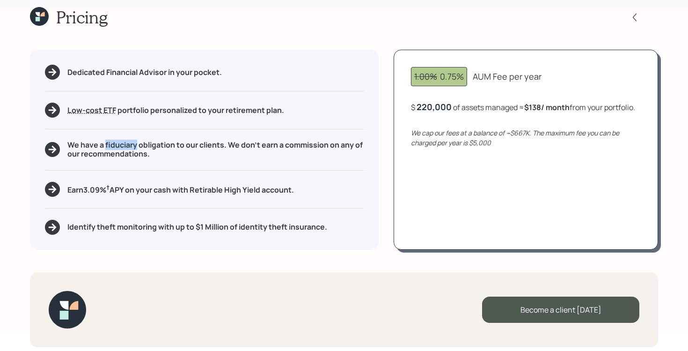
scroll to position [21, 0]
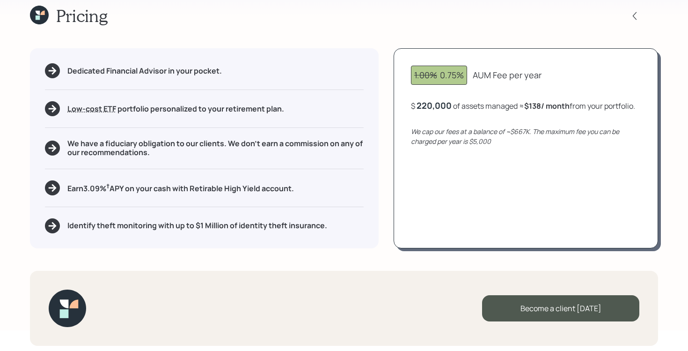
click at [195, 185] on h5 "Earn 3.09 % † APY on your cash with Retirable High Yield account." at bounding box center [180, 188] width 227 height 12
click at [242, 223] on h5 "Identify theft monitoring with up to $1 Million of identity theft insurance." at bounding box center [197, 225] width 260 height 9
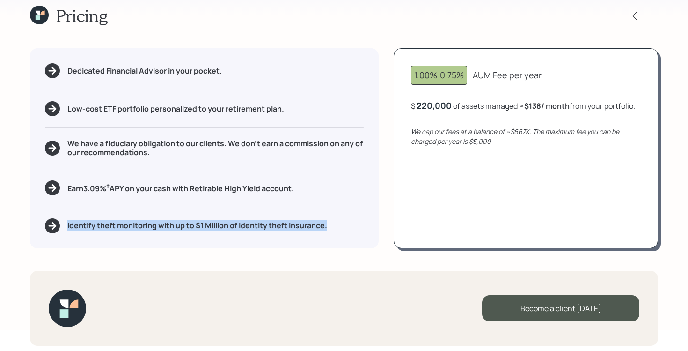
click at [242, 223] on h5 "Identify theft monitoring with up to $1 Million of identity theft insurance." at bounding box center [197, 225] width 260 height 9
click at [258, 256] on div "Pricing Dedicated Financial Advisor in your pocket. Low-cost ETF Retirable uses…" at bounding box center [344, 154] width 688 height 351
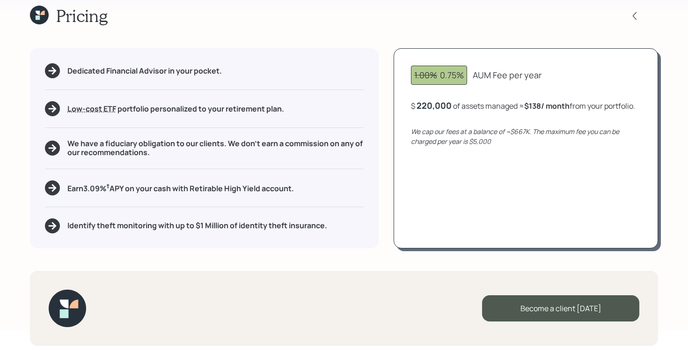
click at [256, 254] on div "Pricing Dedicated Financial Advisor in your pocket. Low-cost ETF Retirable uses…" at bounding box center [344, 154] width 688 height 351
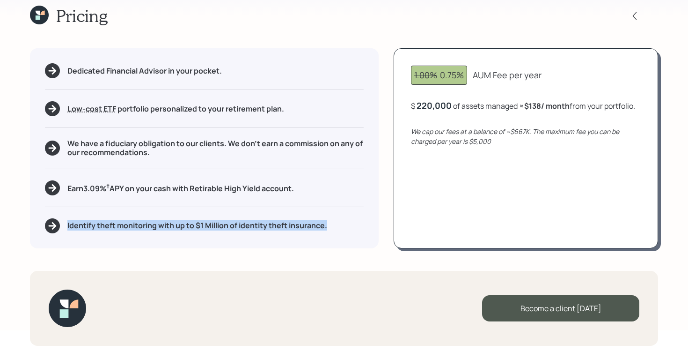
click at [256, 254] on div "Pricing Dedicated Financial Advisor in your pocket. Low-cost ETF Retirable uses…" at bounding box center [344, 154] width 688 height 351
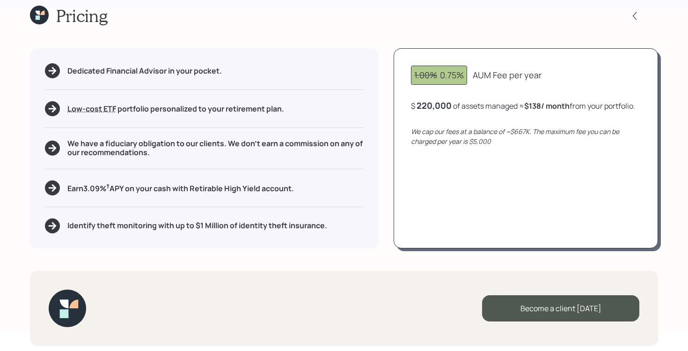
click at [37, 11] on icon at bounding box center [38, 13] width 4 height 4
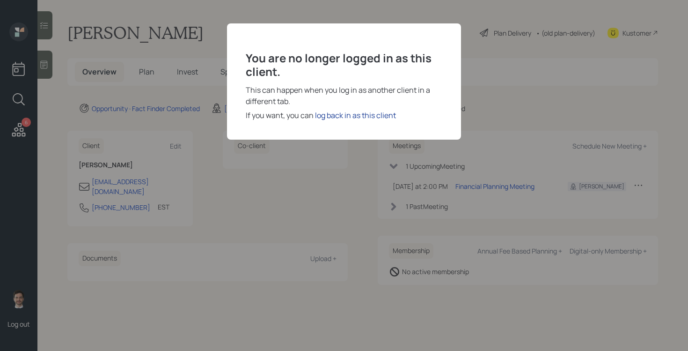
click at [336, 116] on div "log back in as this client" at bounding box center [355, 115] width 81 height 11
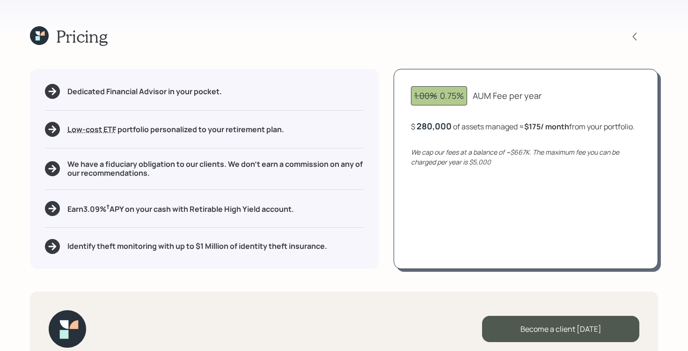
click at [39, 38] on icon at bounding box center [38, 38] width 4 height 4
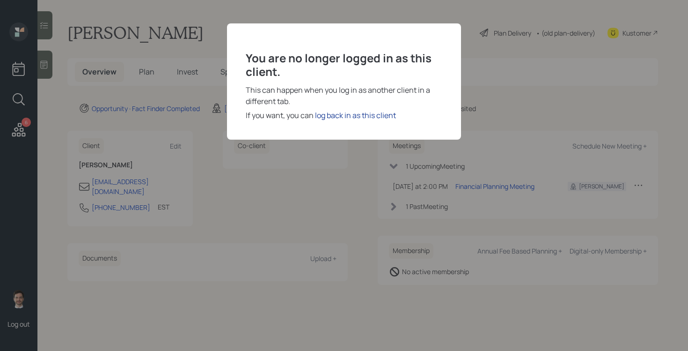
click at [348, 116] on div "log back in as this client" at bounding box center [355, 115] width 81 height 11
